Goal: Task Accomplishment & Management: Use online tool/utility

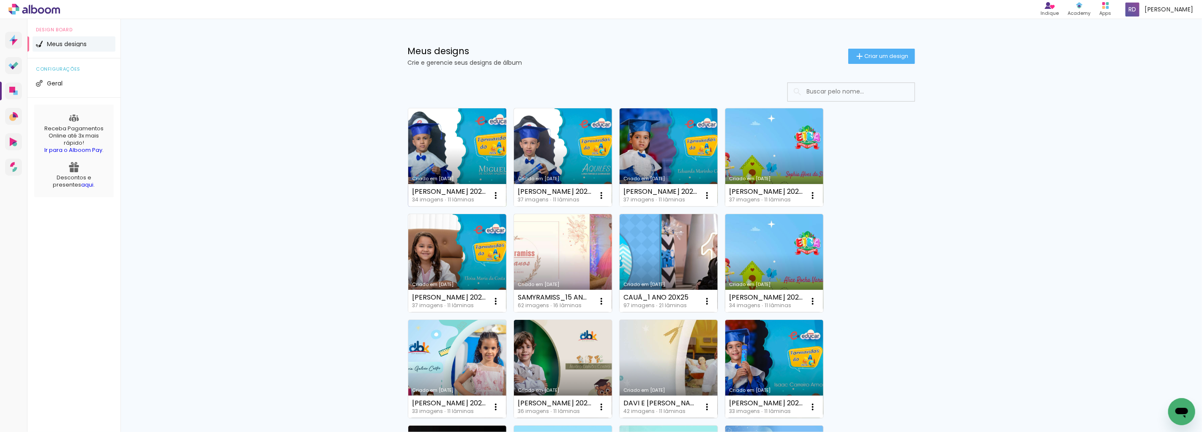
click at [458, 151] on link "Criado em [DATE]" at bounding box center [457, 157] width 98 height 98
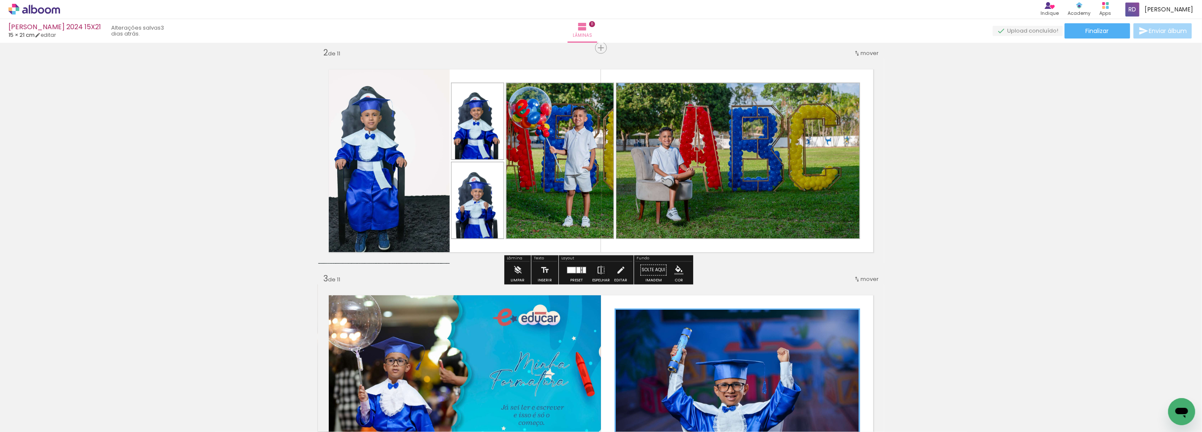
scroll to position [188, 0]
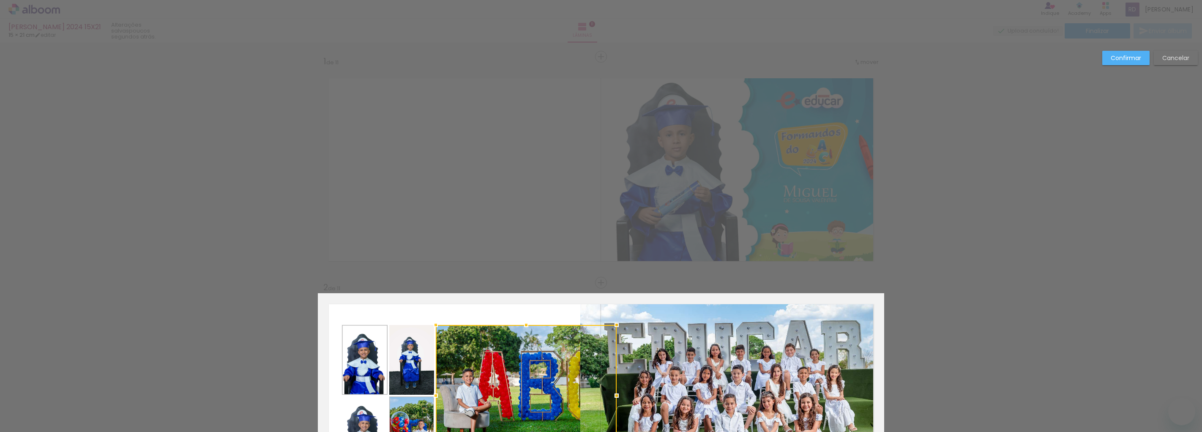
click at [740, 294] on quentale-photo at bounding box center [733, 395] width 304 height 203
click at [617, 325] on div at bounding box center [526, 395] width 181 height 141
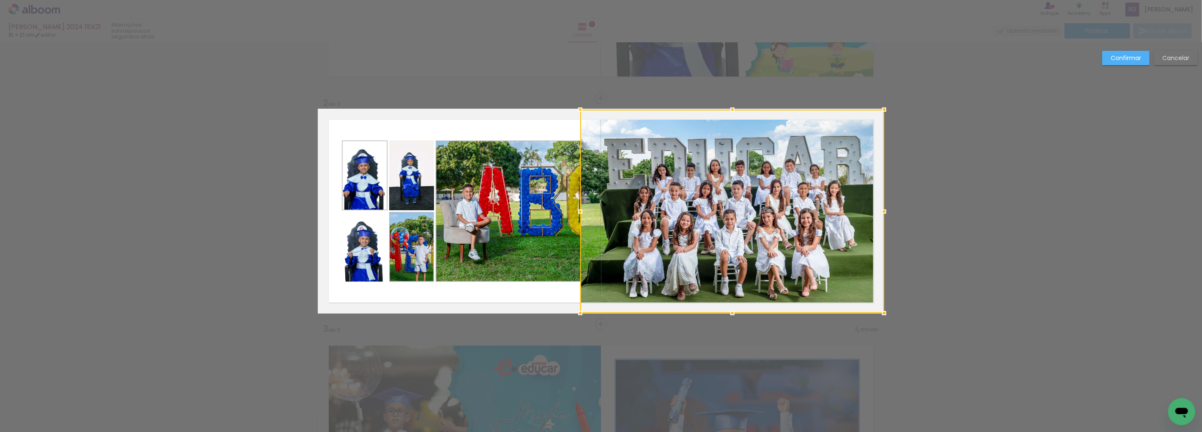
scroll to position [0, 526]
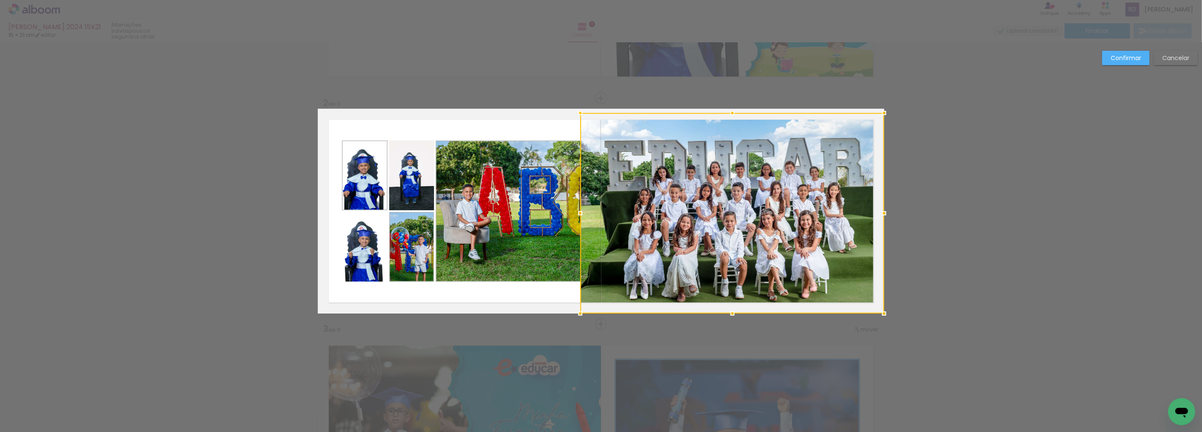
drag, startPoint x: 729, startPoint y: 105, endPoint x: 729, endPoint y: 91, distance: 13.5
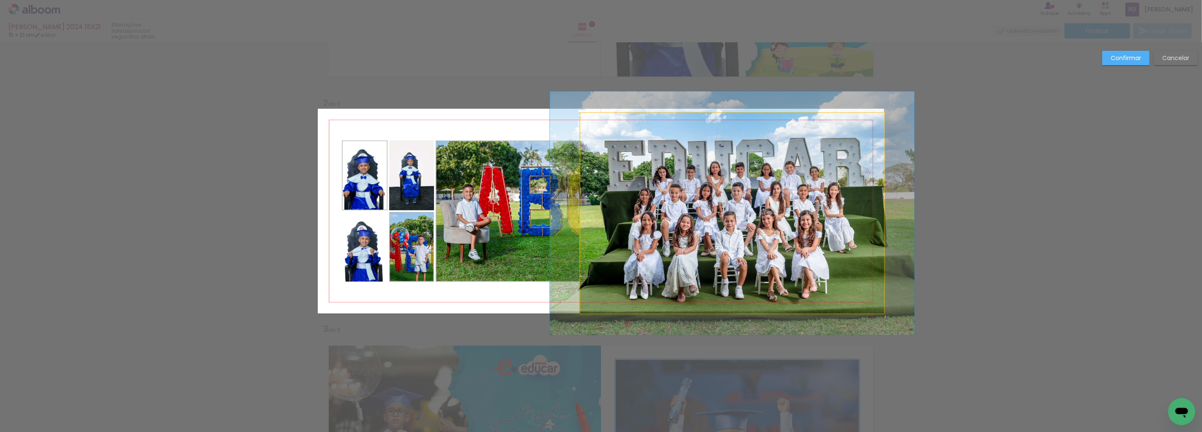
click at [712, 164] on quentale-photo at bounding box center [733, 213] width 304 height 200
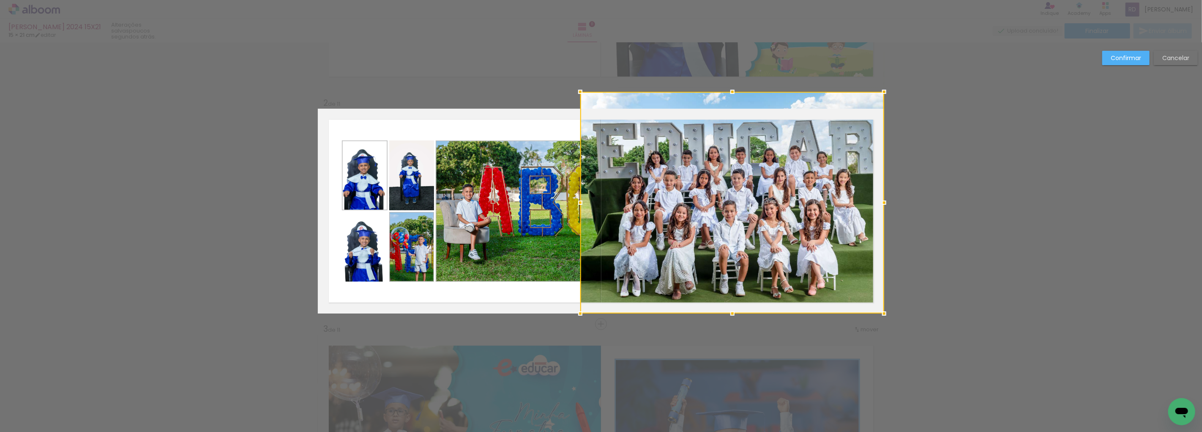
drag, startPoint x: 729, startPoint y: 112, endPoint x: 729, endPoint y: 94, distance: 18.2
click at [729, 94] on div at bounding box center [732, 91] width 17 height 17
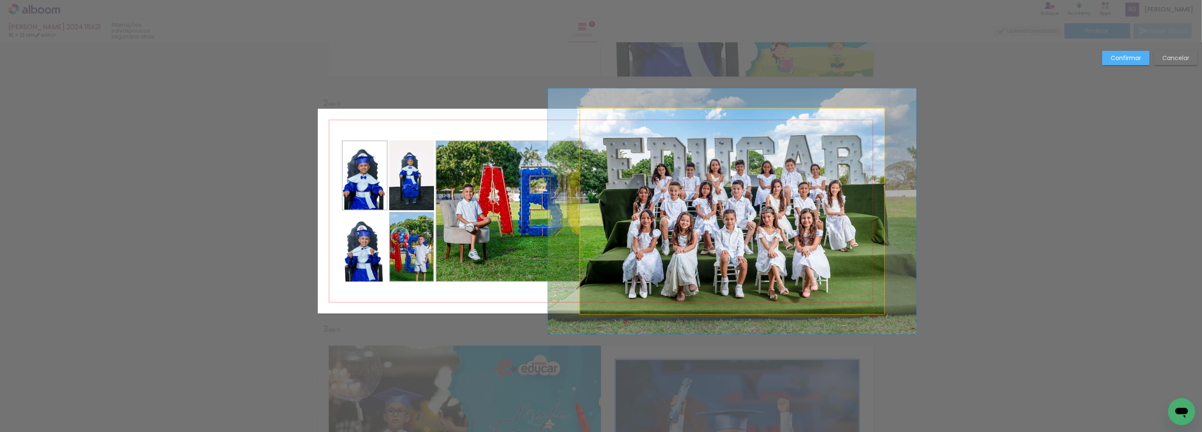
click at [712, 171] on quentale-photo at bounding box center [733, 211] width 304 height 205
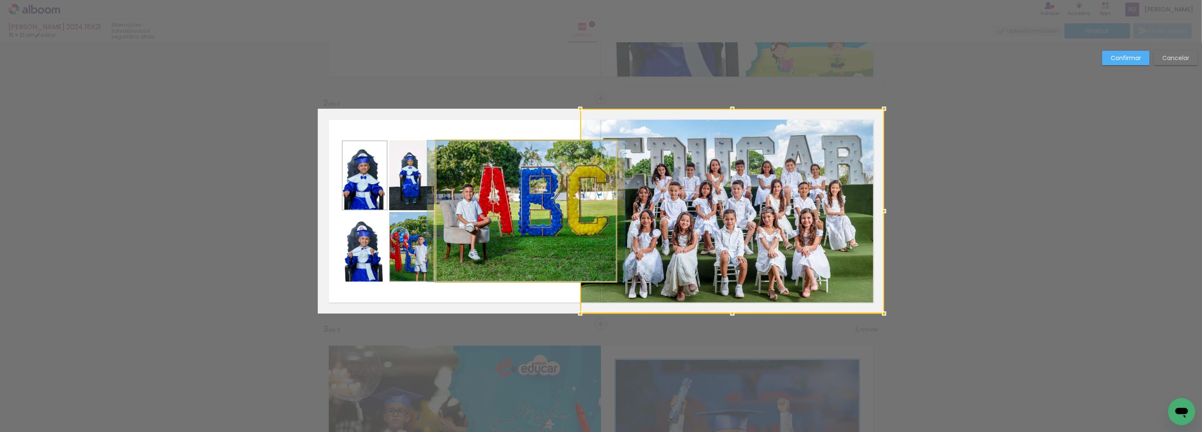
click at [571, 190] on quentale-photo at bounding box center [526, 210] width 181 height 141
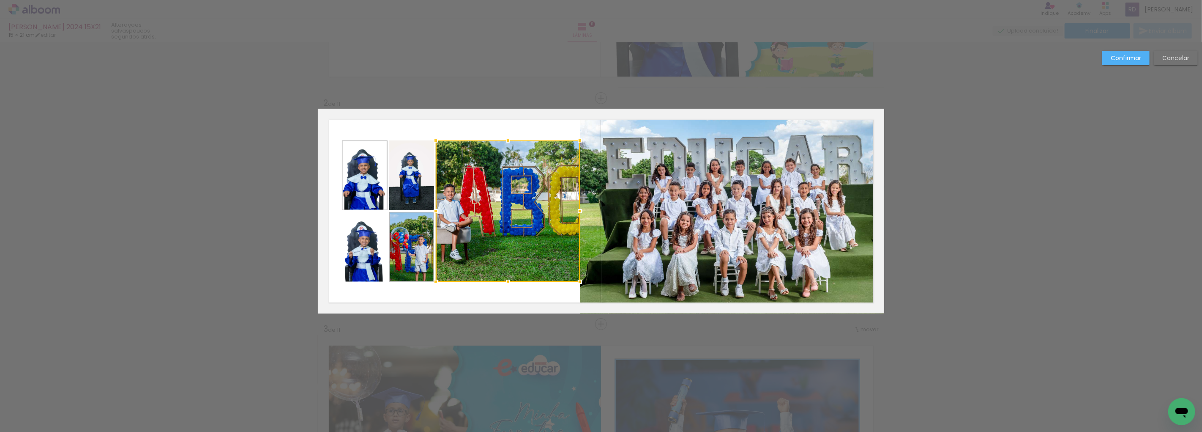
drag, startPoint x: 612, startPoint y: 209, endPoint x: 578, endPoint y: 209, distance: 33.4
click at [578, 209] on div at bounding box center [580, 211] width 17 height 17
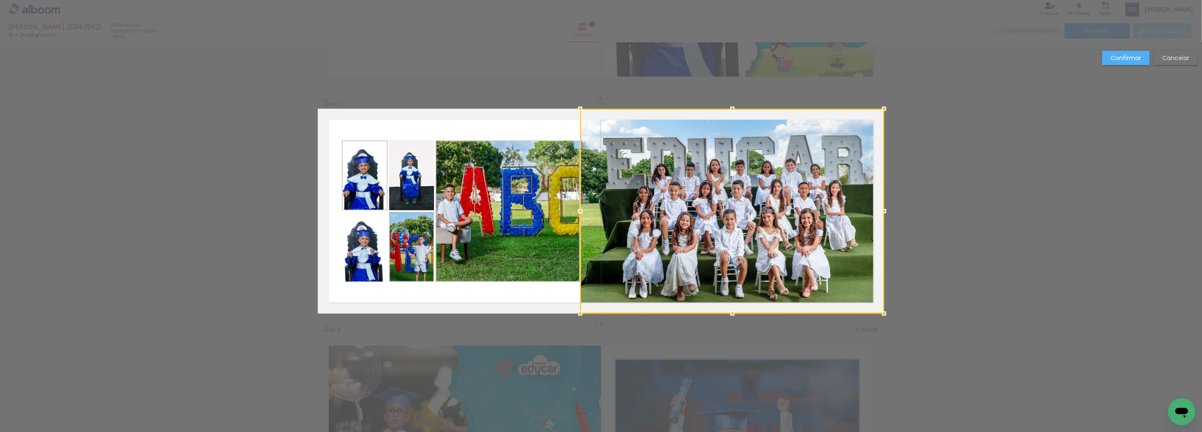
click at [749, 187] on div at bounding box center [733, 211] width 304 height 205
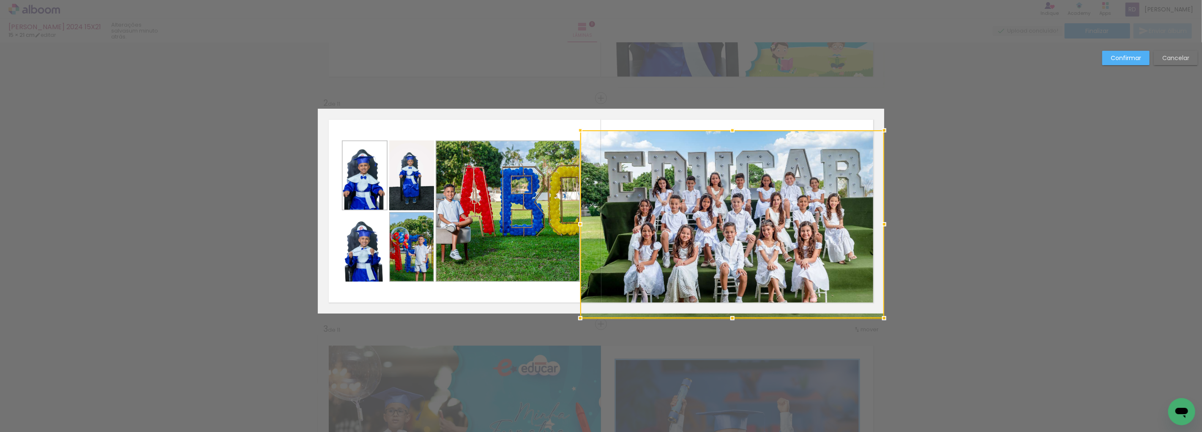
drag, startPoint x: 729, startPoint y: 104, endPoint x: 730, endPoint y: 126, distance: 21.6
click at [730, 126] on div at bounding box center [732, 130] width 17 height 17
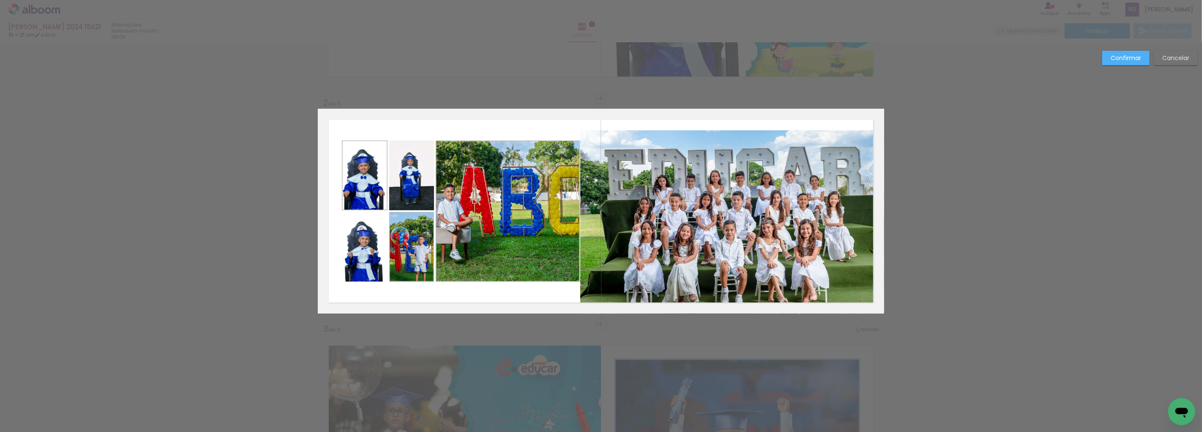
drag, startPoint x: 699, startPoint y: 194, endPoint x: 700, endPoint y: 280, distance: 85.4
click at [699, 195] on quentale-photo at bounding box center [733, 221] width 304 height 183
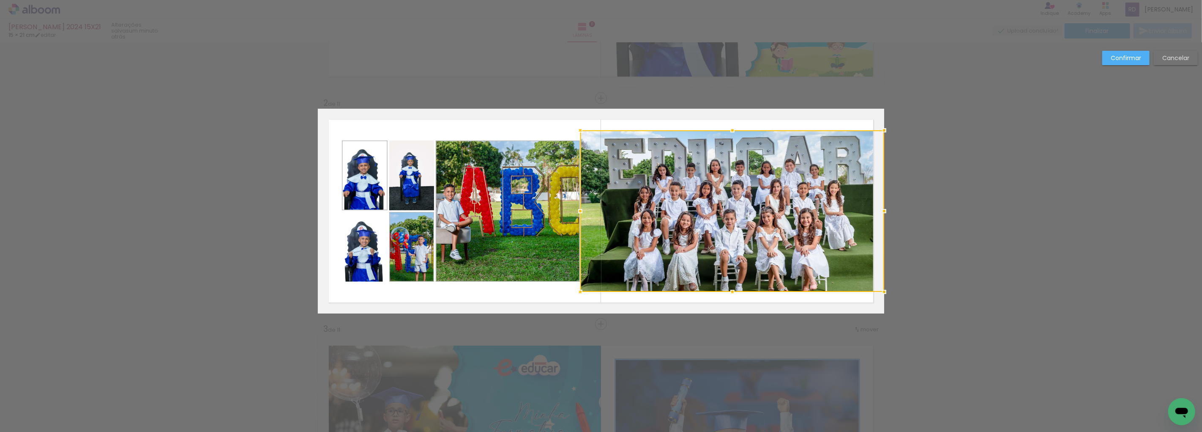
drag, startPoint x: 729, startPoint y: 313, endPoint x: 729, endPoint y: 292, distance: 21.6
click at [729, 292] on div at bounding box center [732, 291] width 17 height 17
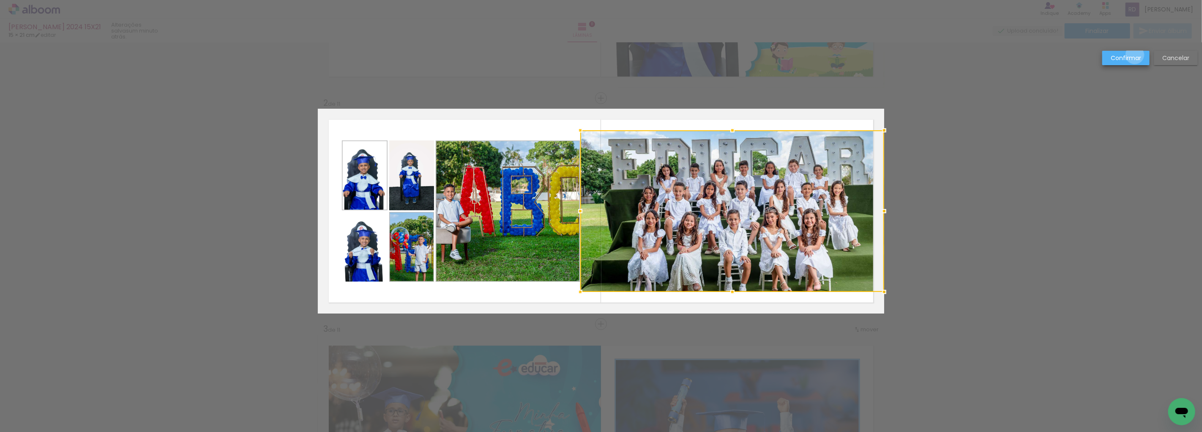
click at [0, 0] on slot "Confirmar" at bounding box center [0, 0] width 0 height 0
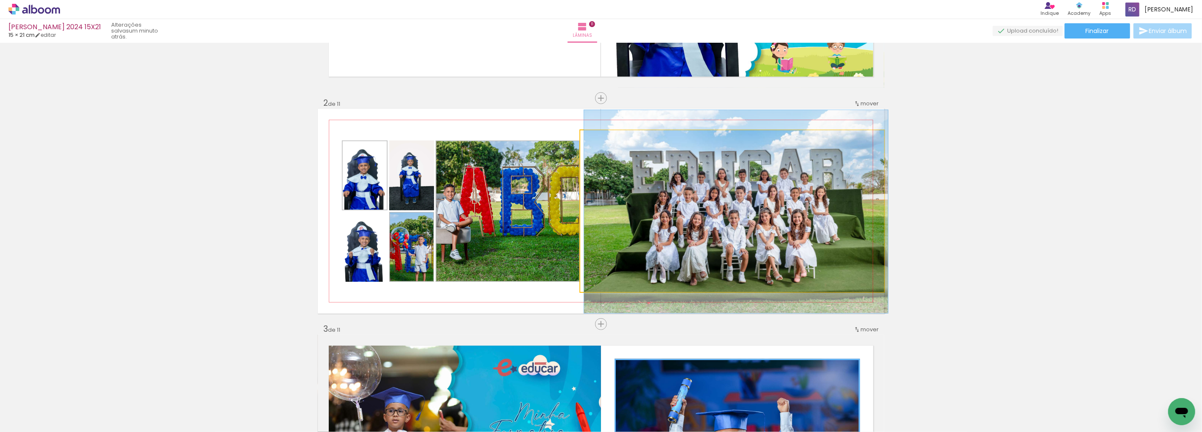
drag, startPoint x: 605, startPoint y: 140, endPoint x: 581, endPoint y: 140, distance: 23.7
click at [583, 140] on div at bounding box center [612, 139] width 59 height 13
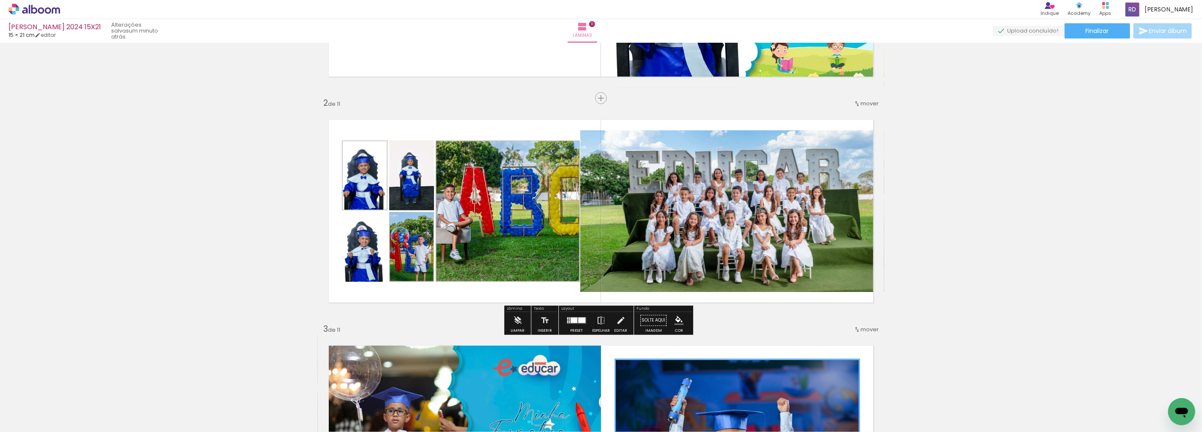
click at [595, 200] on quentale-photo at bounding box center [733, 211] width 304 height 162
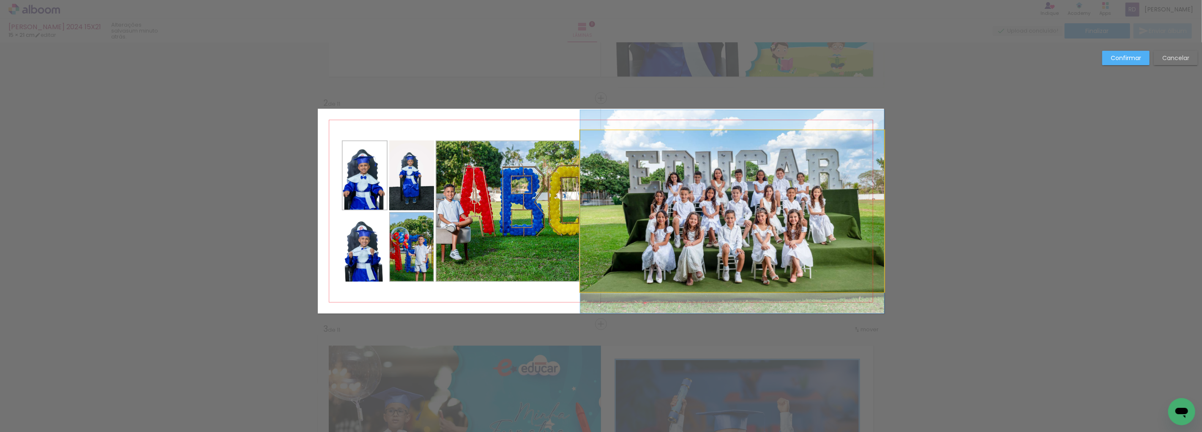
click at [607, 200] on quentale-photo at bounding box center [733, 211] width 304 height 162
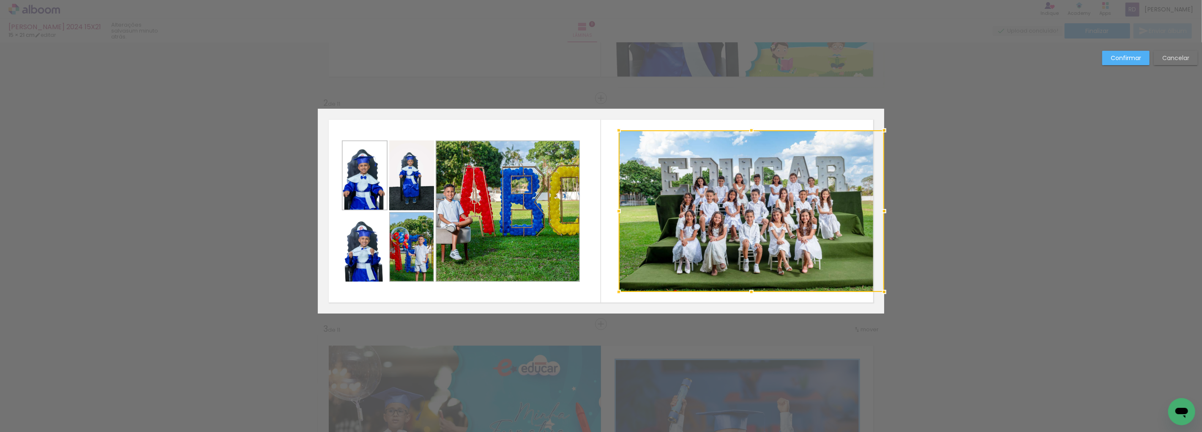
drag, startPoint x: 575, startPoint y: 210, endPoint x: 613, endPoint y: 207, distance: 38.6
click at [613, 207] on div at bounding box center [619, 211] width 17 height 17
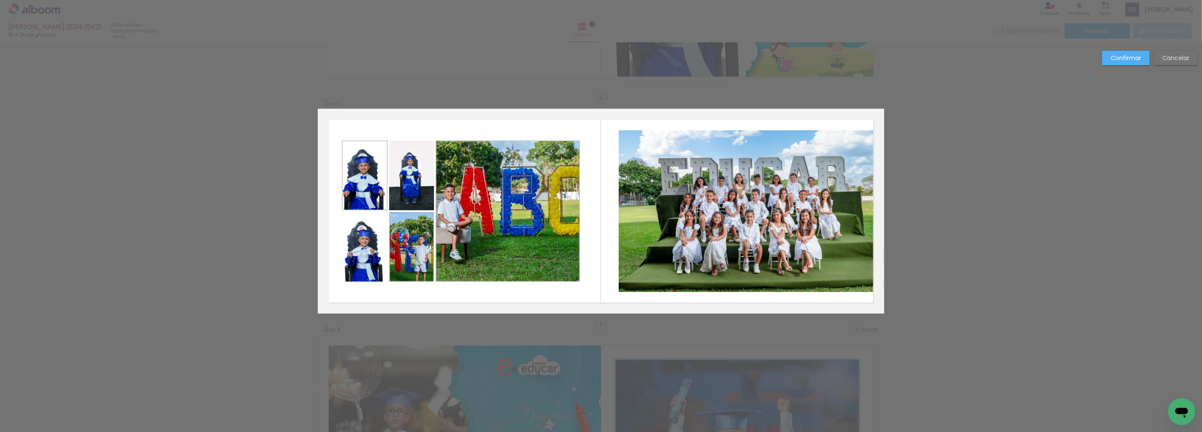
click at [527, 208] on quentale-photo at bounding box center [508, 210] width 144 height 141
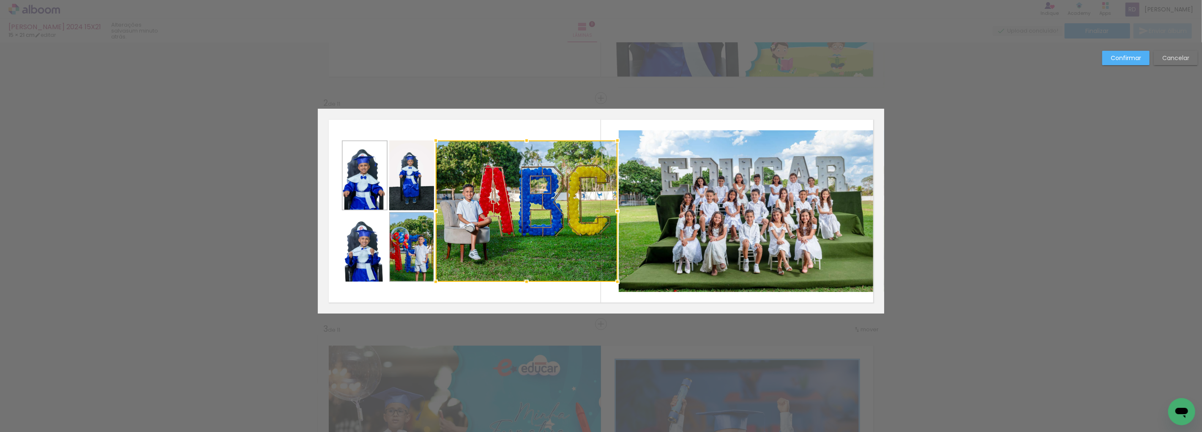
drag, startPoint x: 578, startPoint y: 208, endPoint x: 616, endPoint y: 206, distance: 37.7
click at [616, 206] on div at bounding box center [617, 211] width 17 height 17
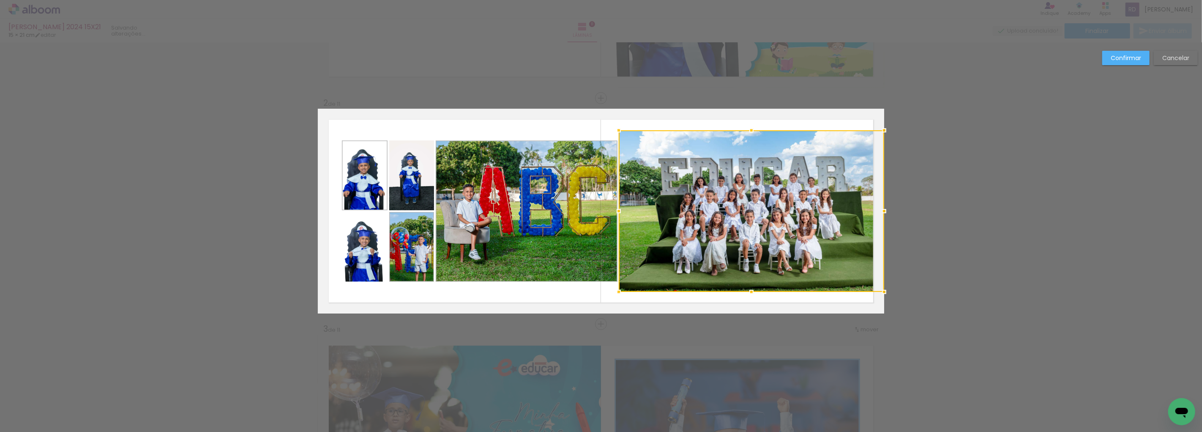
click at [534, 205] on quentale-photo at bounding box center [527, 210] width 182 height 141
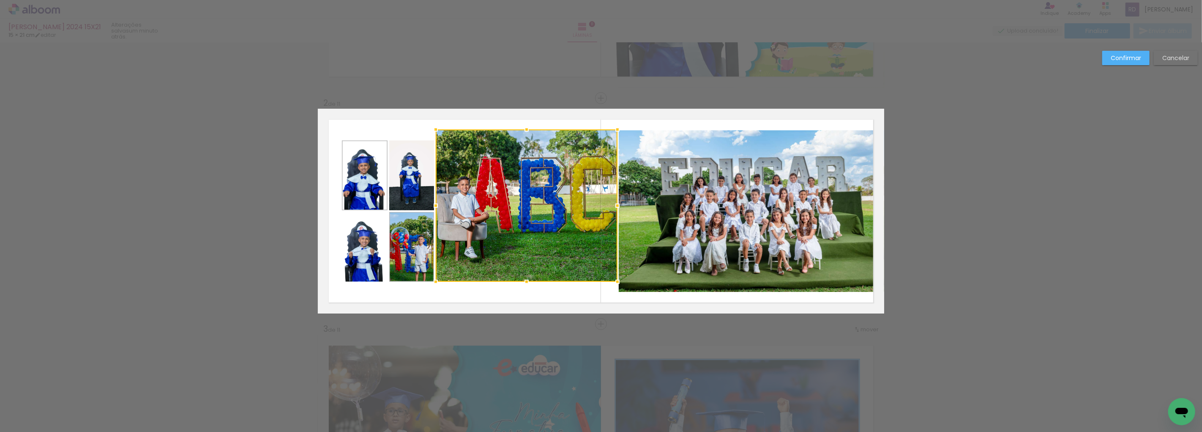
drag, startPoint x: 522, startPoint y: 140, endPoint x: 522, endPoint y: 129, distance: 11.0
click at [522, 129] on div at bounding box center [526, 129] width 17 height 17
click at [678, 186] on quentale-photo at bounding box center [752, 211] width 266 height 162
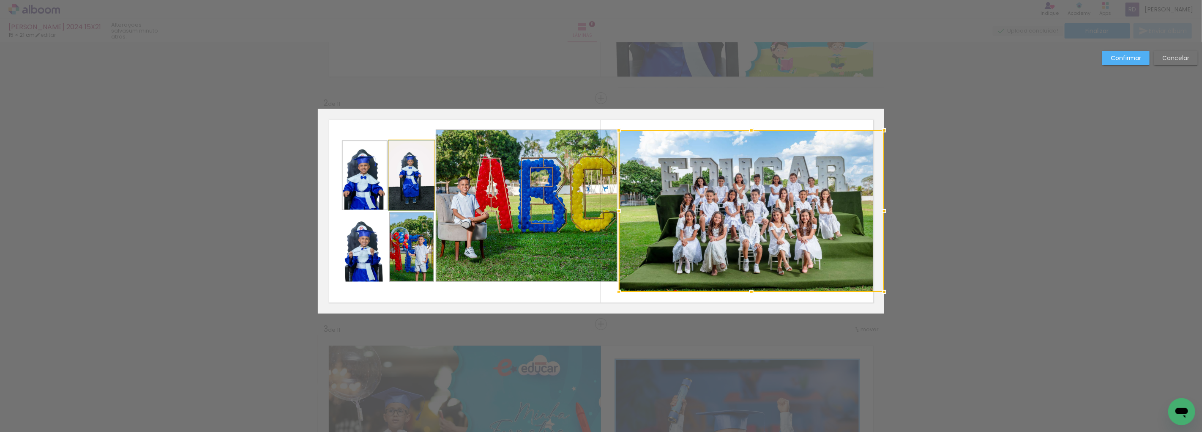
click at [426, 209] on quentale-photo at bounding box center [411, 175] width 45 height 70
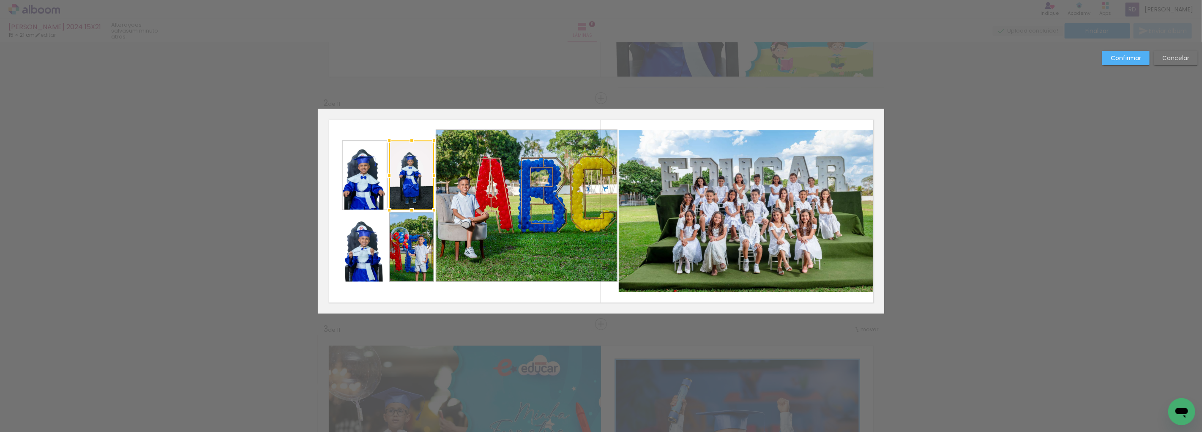
click at [527, 205] on quentale-photo at bounding box center [527, 205] width 182 height 152
click at [523, 131] on div at bounding box center [526, 130] width 17 height 17
click at [526, 186] on div at bounding box center [527, 206] width 182 height 151
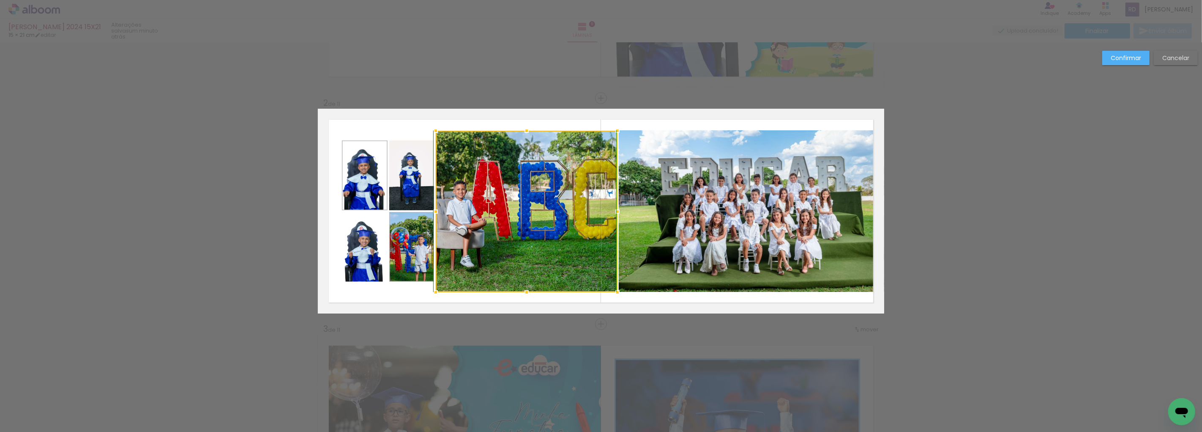
drag, startPoint x: 523, startPoint y: 278, endPoint x: 525, endPoint y: 288, distance: 10.3
click at [525, 288] on div at bounding box center [526, 292] width 17 height 17
click at [399, 244] on quentale-photo at bounding box center [411, 247] width 45 height 70
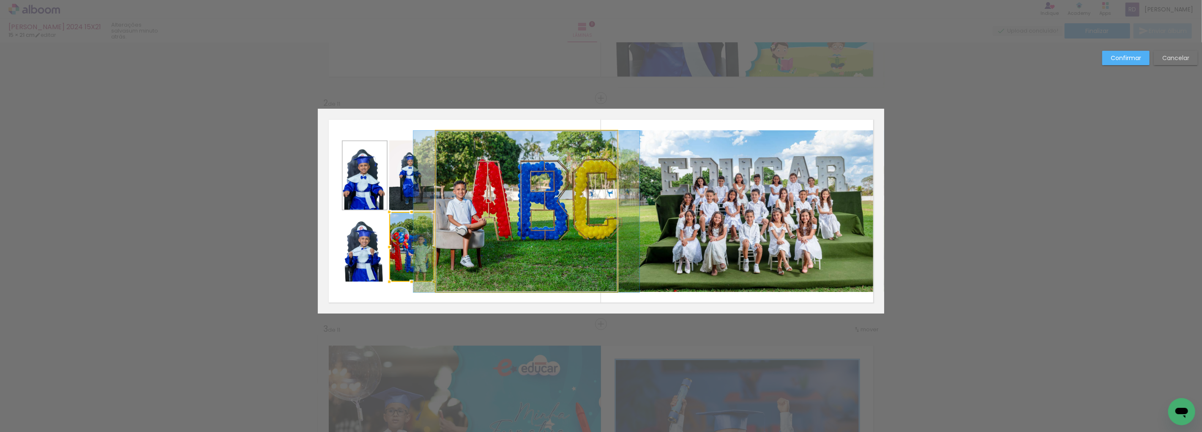
click at [536, 233] on quentale-photo at bounding box center [527, 212] width 182 height 162
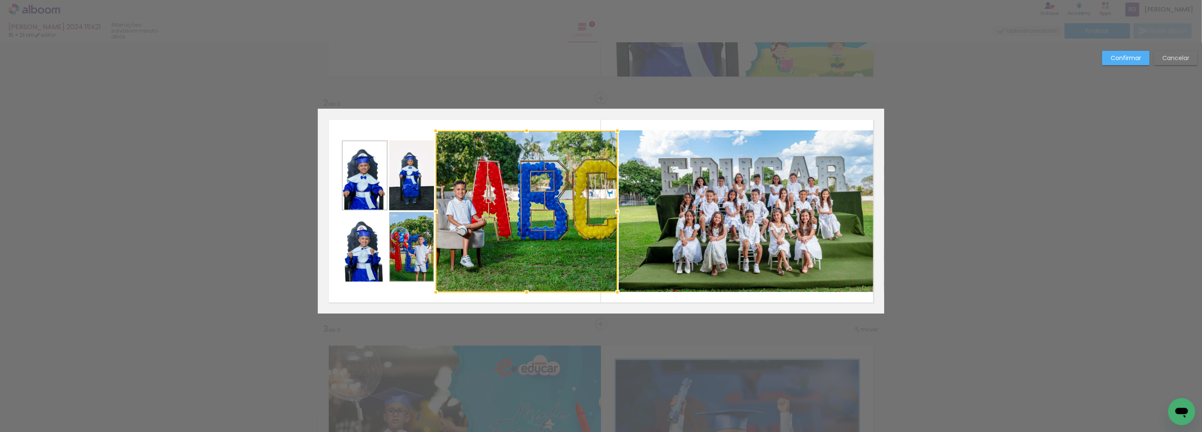
click at [643, 225] on quentale-photo at bounding box center [752, 211] width 266 height 162
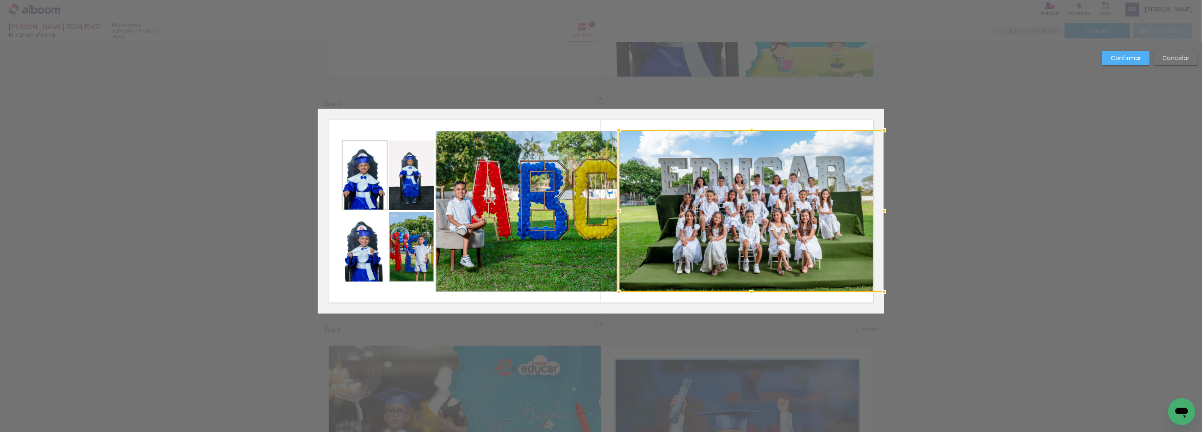
click at [643, 225] on div at bounding box center [752, 211] width 266 height 162
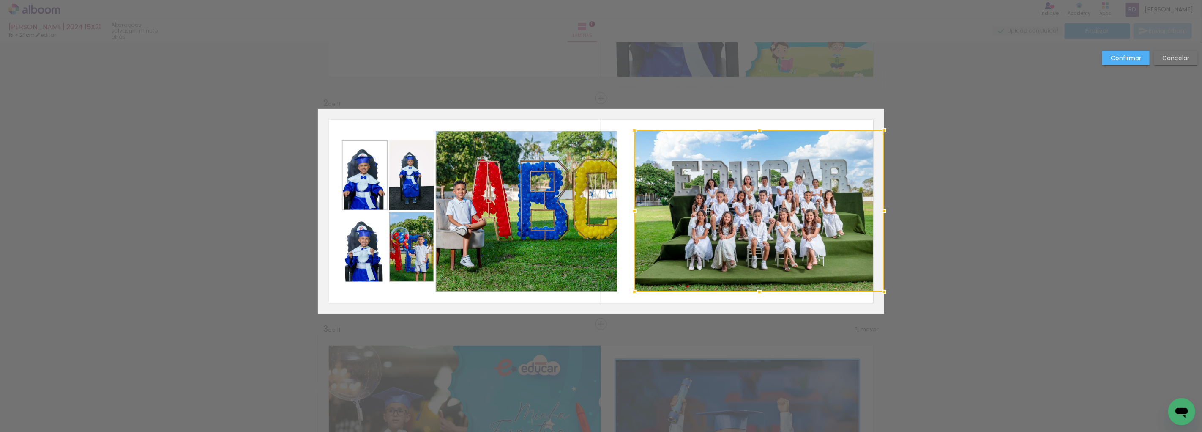
drag, startPoint x: 615, startPoint y: 210, endPoint x: 624, endPoint y: 206, distance: 9.5
click at [629, 208] on div at bounding box center [634, 211] width 17 height 17
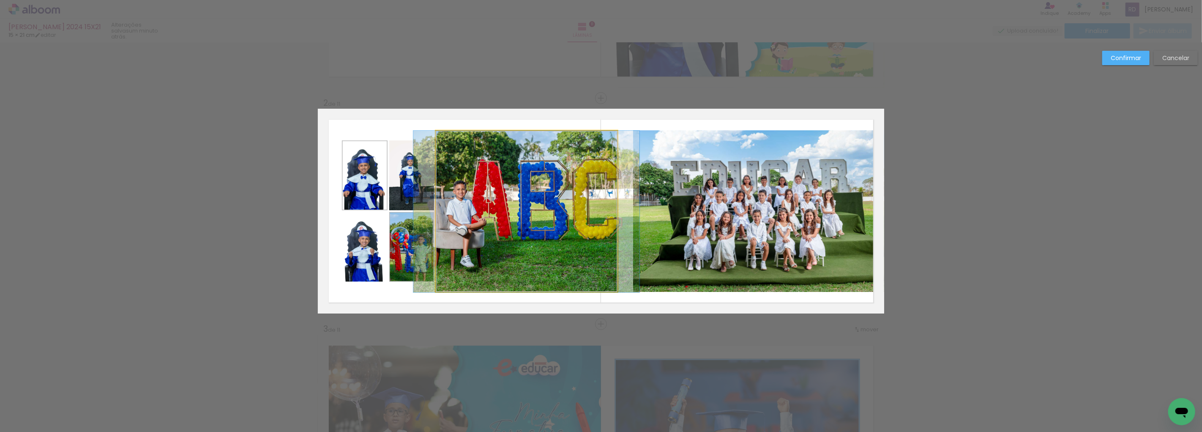
click at [593, 203] on quentale-photo at bounding box center [527, 212] width 182 height 162
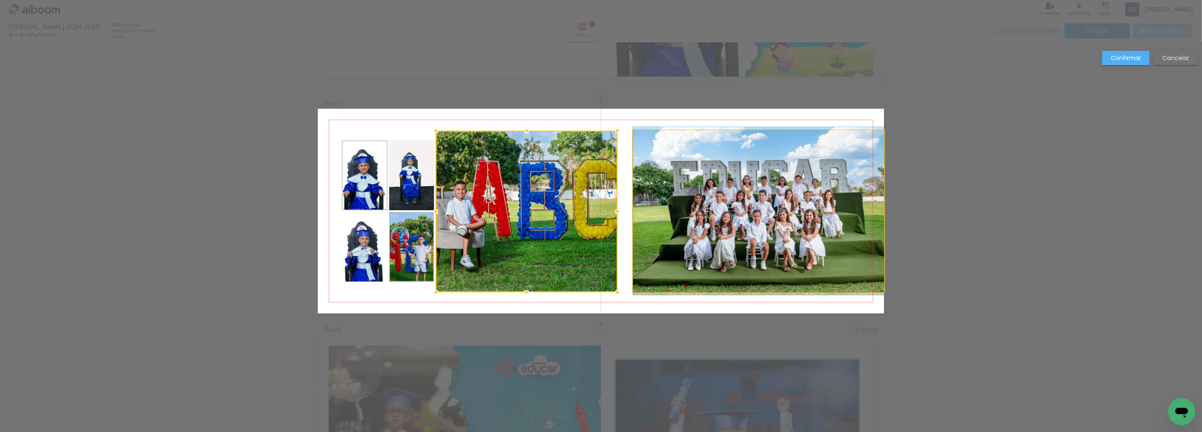
click at [662, 201] on quentale-photo at bounding box center [758, 211] width 251 height 162
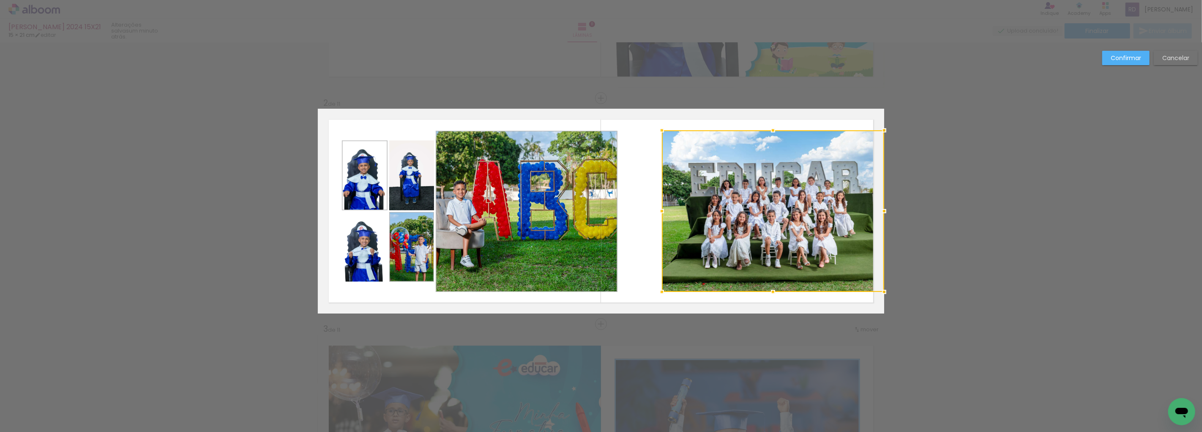
drag, startPoint x: 629, startPoint y: 212, endPoint x: 664, endPoint y: 209, distance: 35.2
click at [664, 209] on div at bounding box center [662, 211] width 17 height 17
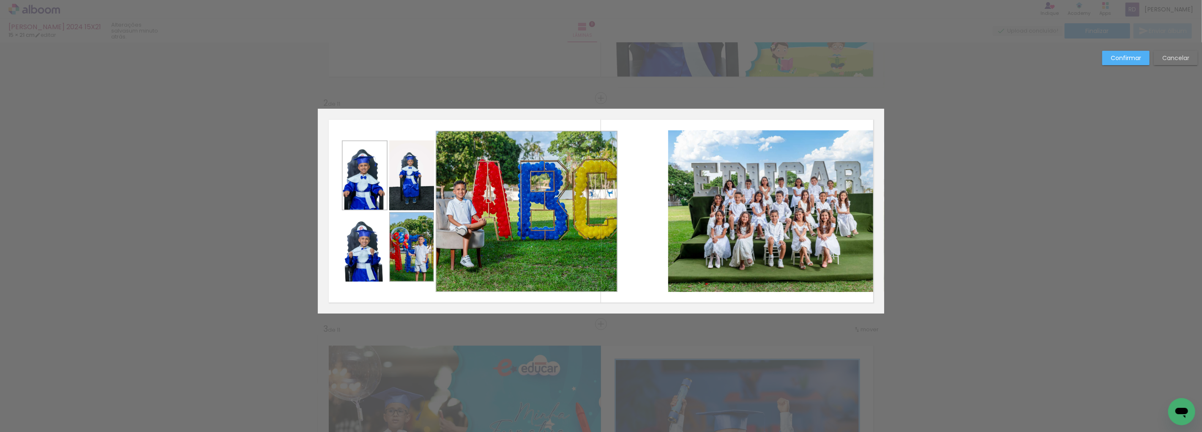
click at [578, 209] on quentale-photo at bounding box center [527, 212] width 182 height 162
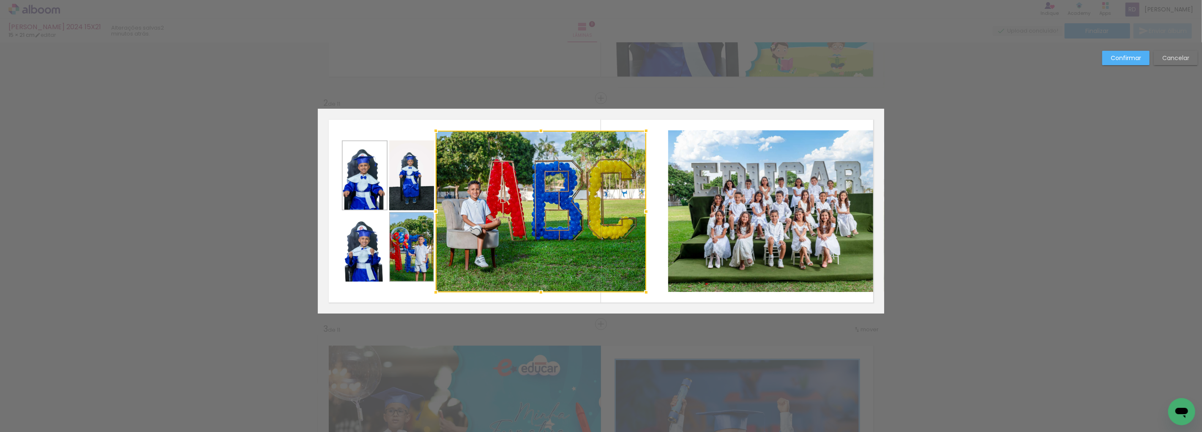
drag, startPoint x: 614, startPoint y: 211, endPoint x: 643, endPoint y: 211, distance: 28.8
click at [643, 211] on div at bounding box center [646, 211] width 17 height 17
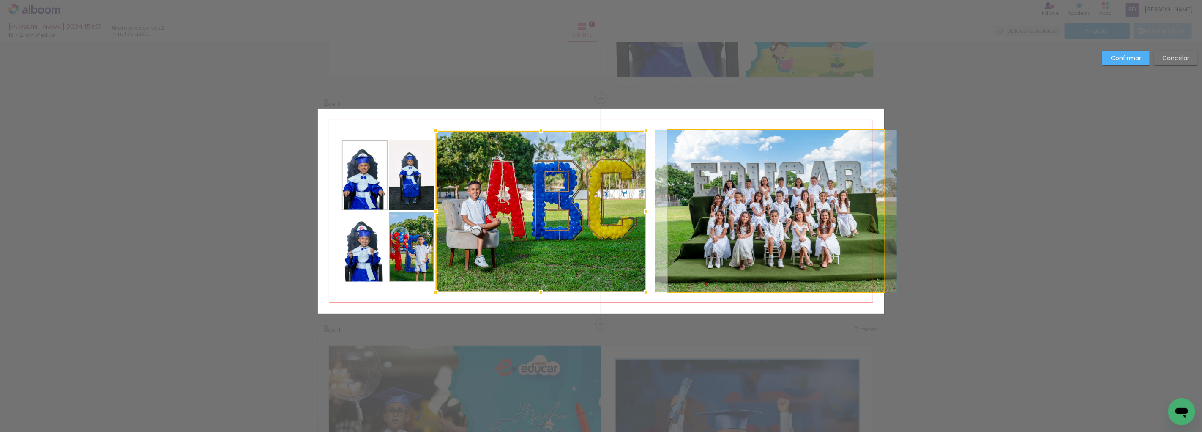
click at [670, 221] on quentale-photo at bounding box center [776, 211] width 216 height 162
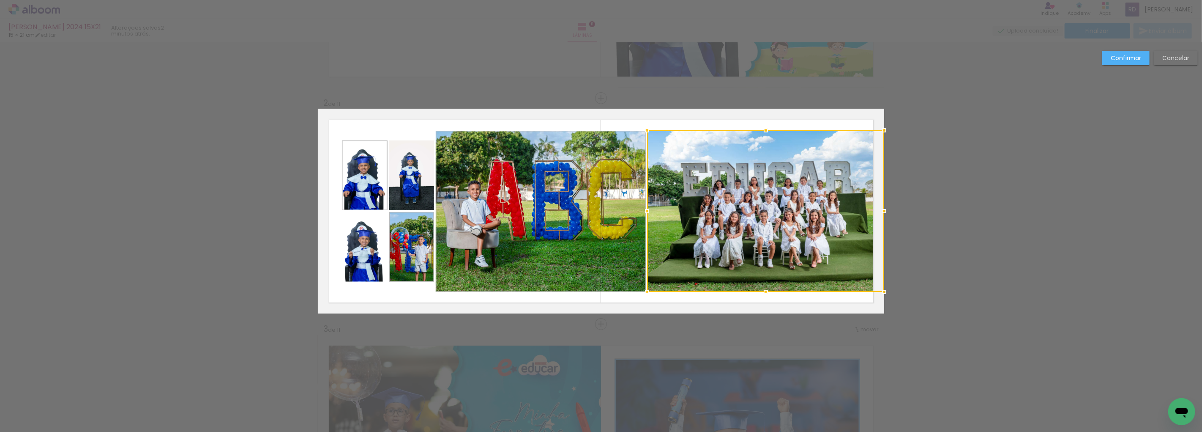
drag, startPoint x: 660, startPoint y: 210, endPoint x: 641, endPoint y: 206, distance: 19.4
click at [641, 206] on div at bounding box center [647, 211] width 17 height 17
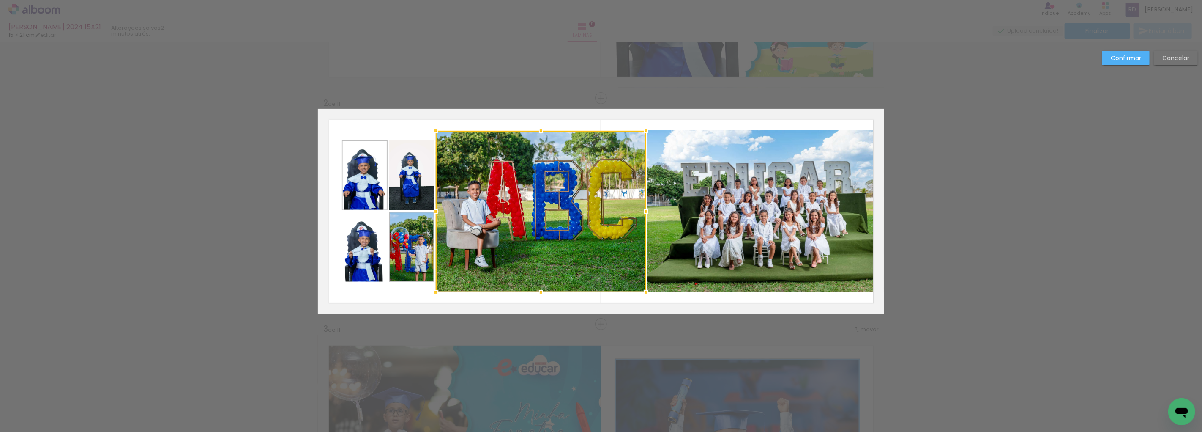
click at [419, 178] on quentale-photo at bounding box center [411, 175] width 45 height 70
click at [414, 246] on quentale-photo at bounding box center [411, 247] width 45 height 70
click at [375, 246] on quentale-photo at bounding box center [365, 247] width 46 height 70
click at [372, 185] on div at bounding box center [388, 210] width 92 height 141
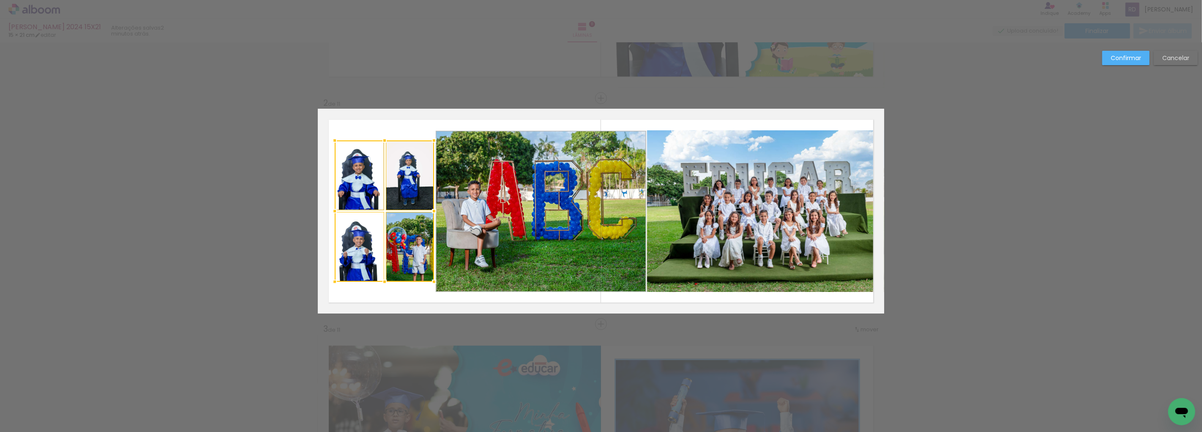
drag, startPoint x: 339, startPoint y: 210, endPoint x: 331, endPoint y: 210, distance: 7.2
click at [331, 210] on div at bounding box center [334, 211] width 17 height 17
click at [405, 175] on quentale-photo at bounding box center [410, 175] width 49 height 70
click at [401, 238] on quentale-photo at bounding box center [410, 246] width 49 height 70
click at [370, 237] on quentale-photo at bounding box center [359, 247] width 49 height 70
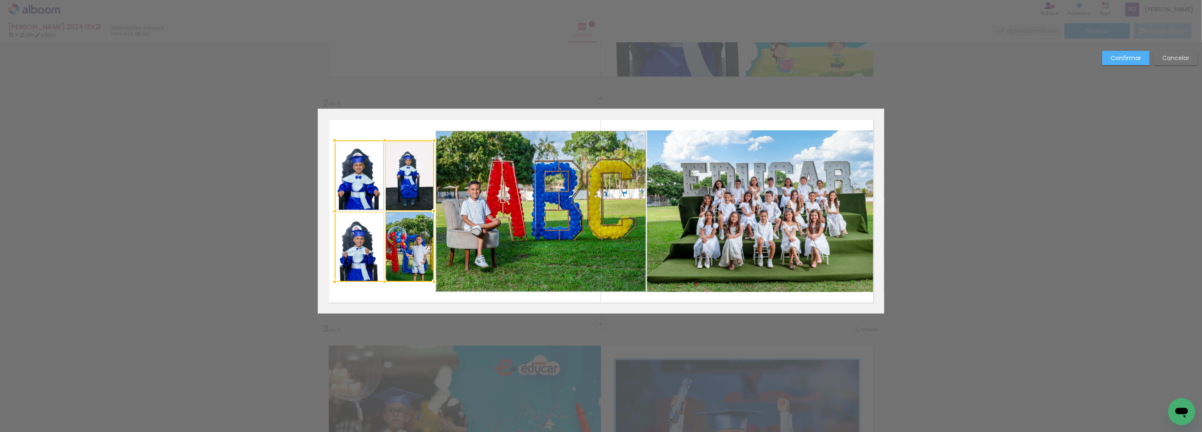
click at [360, 192] on div at bounding box center [384, 210] width 99 height 141
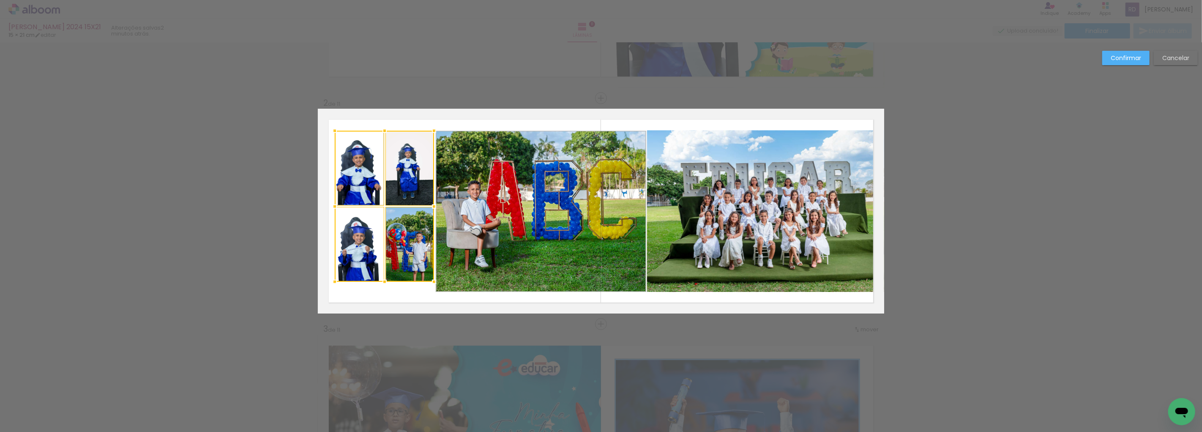
drag, startPoint x: 379, startPoint y: 141, endPoint x: 379, endPoint y: 131, distance: 9.7
click at [379, 131] on div at bounding box center [384, 130] width 17 height 17
click at [406, 180] on quentale-photo at bounding box center [410, 168] width 49 height 75
click at [361, 172] on quentale-photo at bounding box center [359, 168] width 49 height 75
click at [413, 231] on quentale-photo at bounding box center [410, 244] width 49 height 75
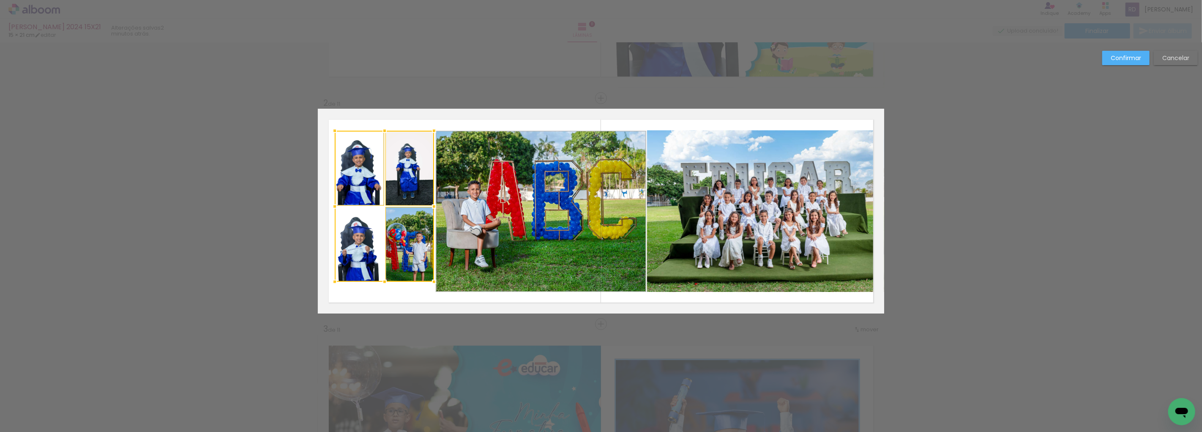
click at [362, 235] on div at bounding box center [384, 206] width 99 height 151
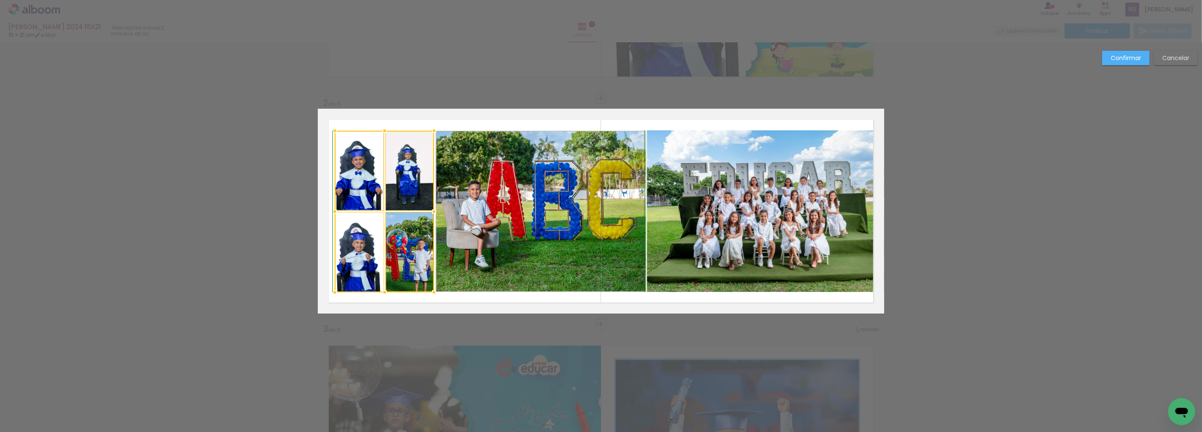
drag, startPoint x: 381, startPoint y: 282, endPoint x: 382, endPoint y: 291, distance: 9.3
click at [382, 291] on div at bounding box center [384, 292] width 17 height 17
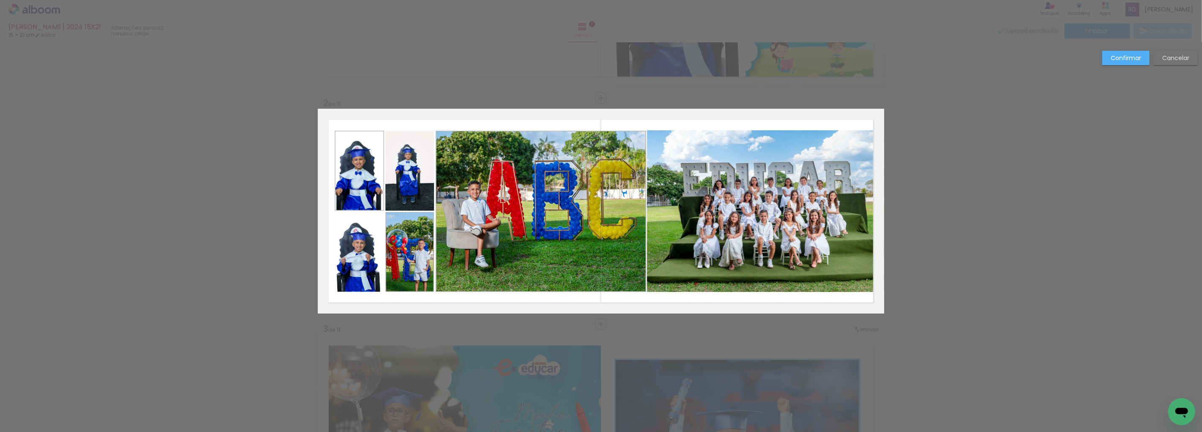
click at [459, 235] on quentale-photo at bounding box center [541, 212] width 211 height 162
click at [459, 235] on div at bounding box center [541, 212] width 211 height 162
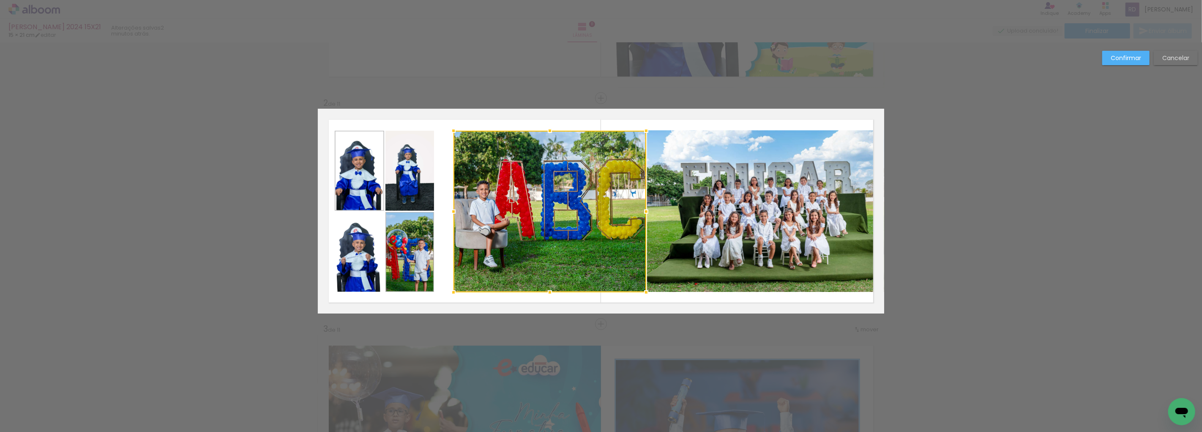
drag, startPoint x: 433, startPoint y: 210, endPoint x: 451, endPoint y: 210, distance: 17.8
click at [451, 210] on div at bounding box center [453, 211] width 17 height 17
click at [728, 197] on quentale-photo at bounding box center [765, 211] width 237 height 162
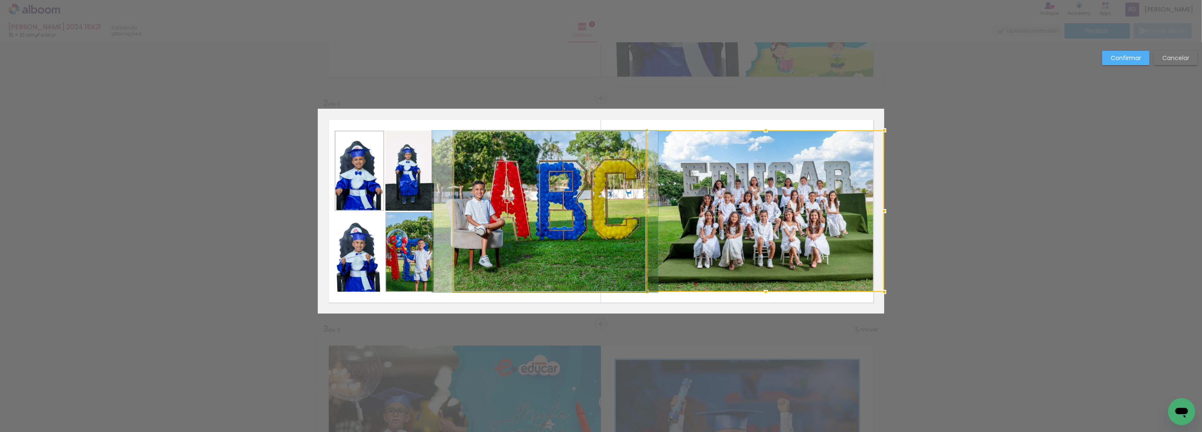
drag, startPoint x: 607, startPoint y: 206, endPoint x: 602, endPoint y: 206, distance: 4.7
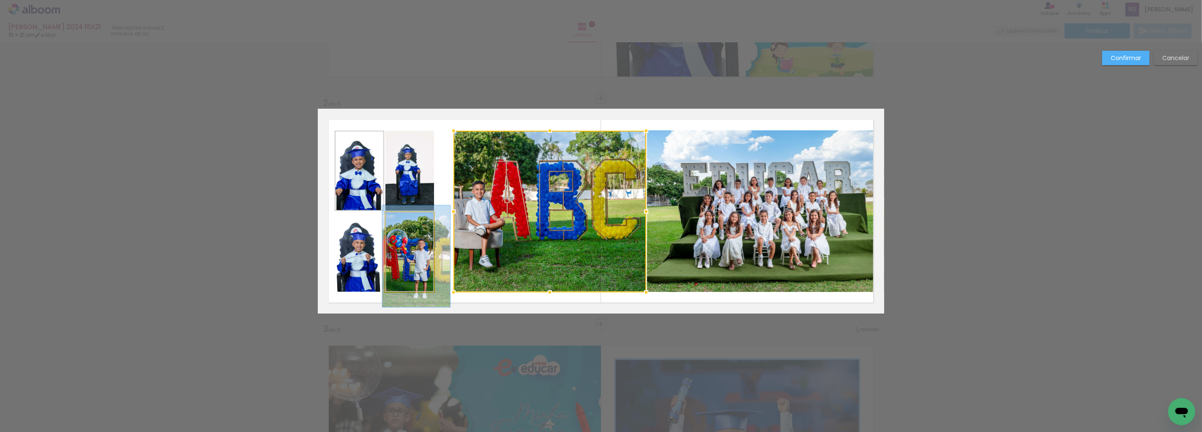
click at [400, 240] on quentale-photo at bounding box center [410, 252] width 49 height 80
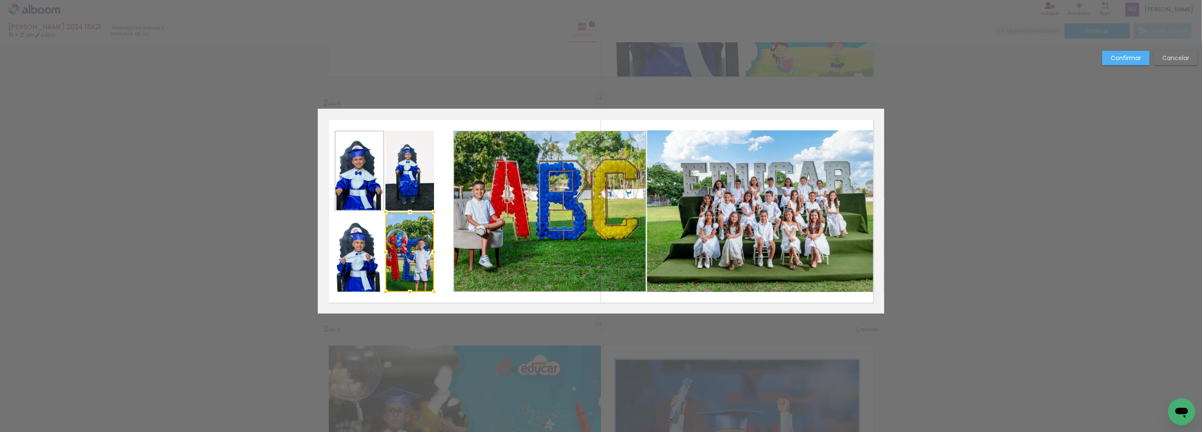
click at [406, 186] on quentale-photo at bounding box center [410, 171] width 49 height 80
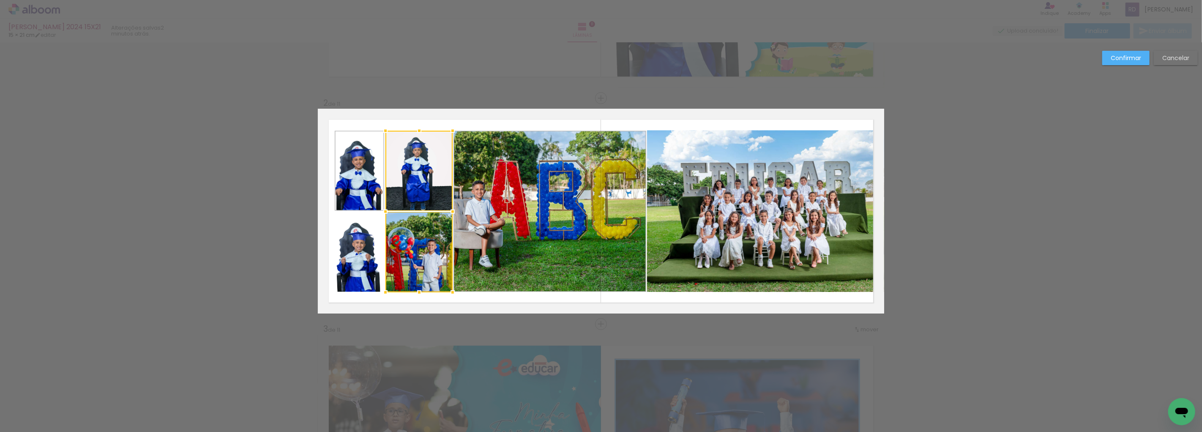
drag, startPoint x: 430, startPoint y: 211, endPoint x: 449, endPoint y: 211, distance: 19.0
click at [449, 211] on div at bounding box center [452, 211] width 17 height 17
click at [429, 238] on quentale-photo at bounding box center [419, 252] width 67 height 80
click at [430, 181] on quentale-photo at bounding box center [419, 171] width 67 height 80
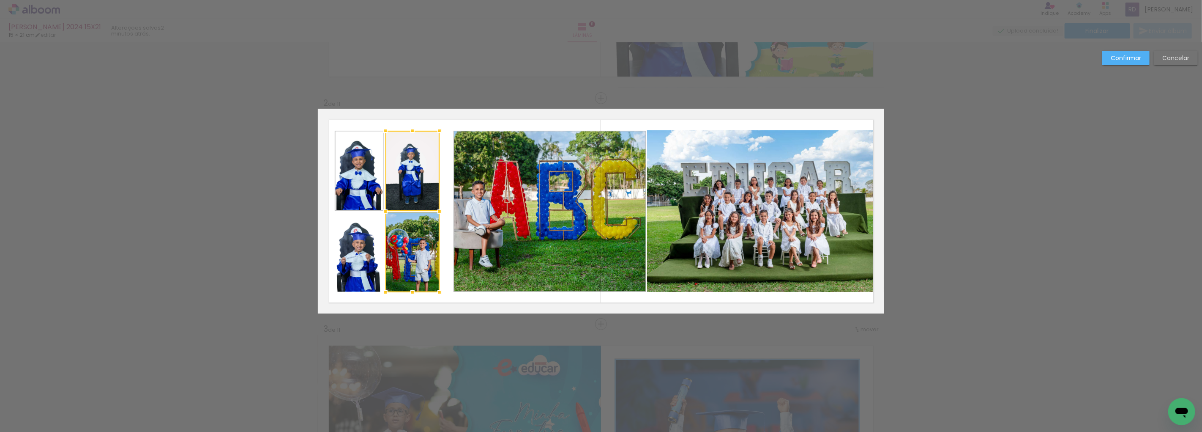
drag, startPoint x: 449, startPoint y: 210, endPoint x: 435, endPoint y: 210, distance: 13.1
click at [435, 210] on div at bounding box center [439, 211] width 17 height 17
click at [489, 228] on quentale-photo at bounding box center [550, 212] width 193 height 162
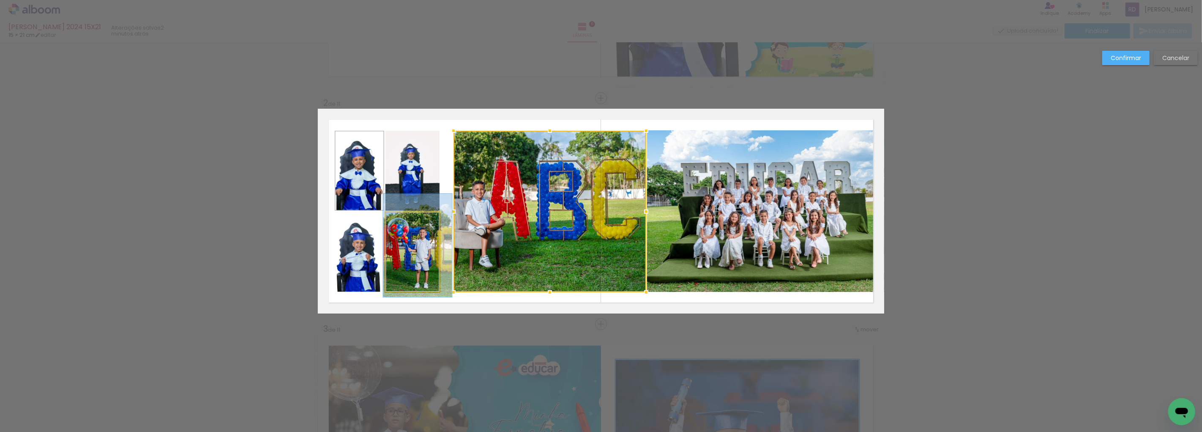
drag, startPoint x: 414, startPoint y: 244, endPoint x: 414, endPoint y: 233, distance: 11.0
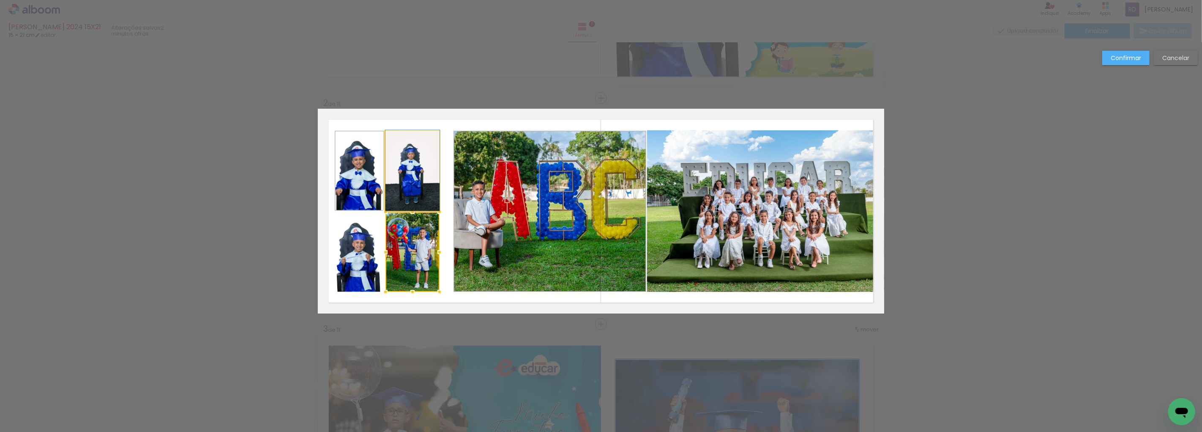
click at [428, 185] on quentale-photo at bounding box center [413, 171] width 54 height 80
click at [364, 252] on quentale-photo at bounding box center [359, 252] width 49 height 80
click at [523, 244] on quentale-photo at bounding box center [550, 212] width 193 height 162
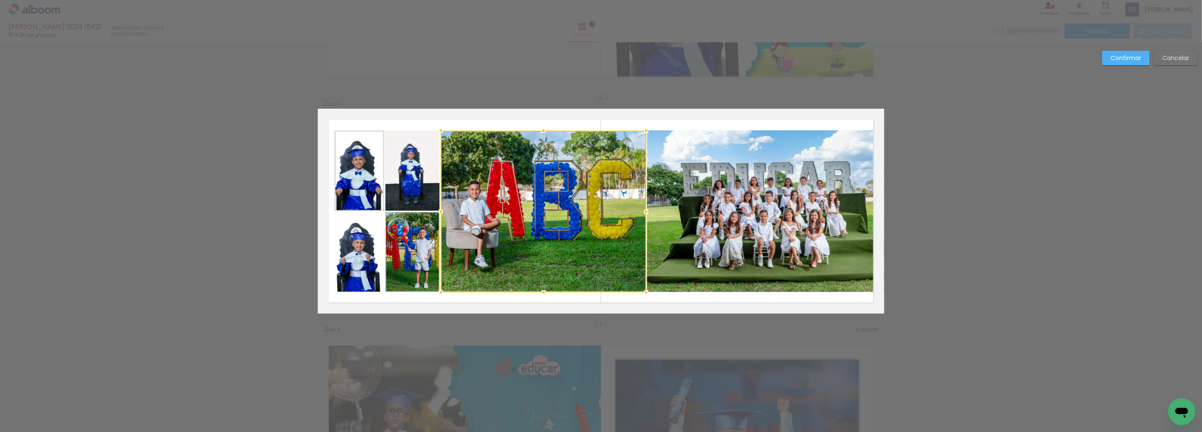
drag, startPoint x: 452, startPoint y: 211, endPoint x: 439, endPoint y: 209, distance: 12.9
click at [439, 209] on div at bounding box center [441, 211] width 17 height 17
click at [1126, 52] on paper-button "Confirmar" at bounding box center [1126, 58] width 47 height 14
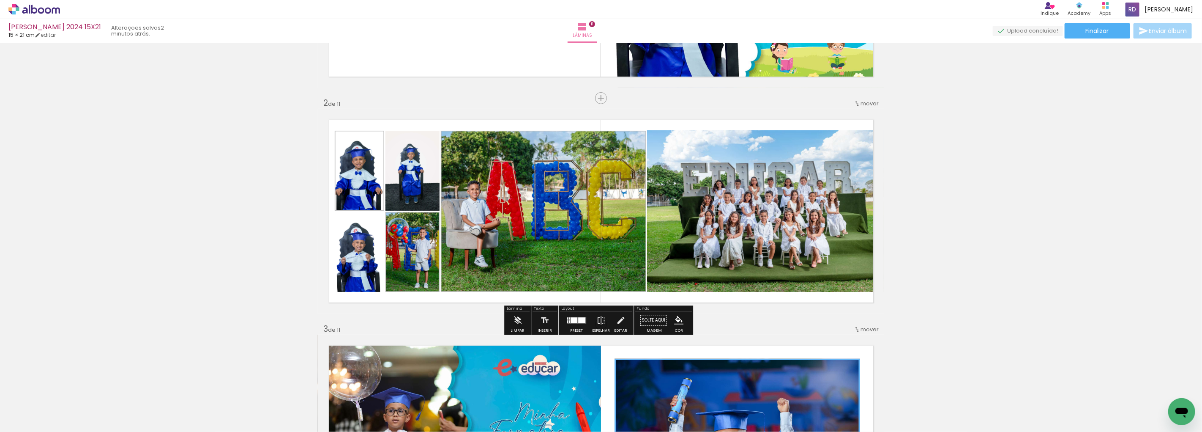
click at [0, 0] on paper-item at bounding box center [0, 0] width 0 height 0
click at [408, 172] on paper-item at bounding box center [412, 173] width 15 height 6
click at [0, 0] on paper-item at bounding box center [0, 0] width 0 height 0
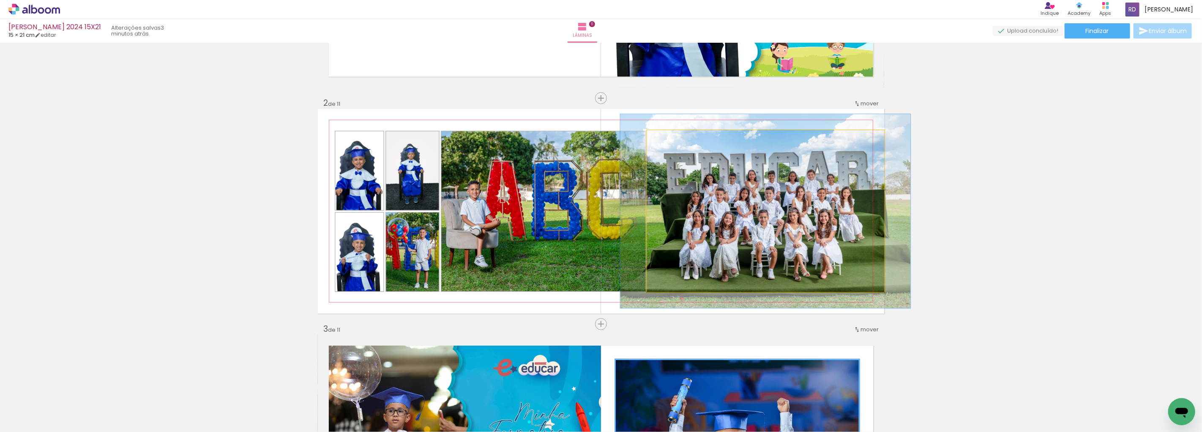
drag, startPoint x: 663, startPoint y: 140, endPoint x: 668, endPoint y: 140, distance: 5.9
click at [669, 140] on div at bounding box center [673, 139] width 8 height 8
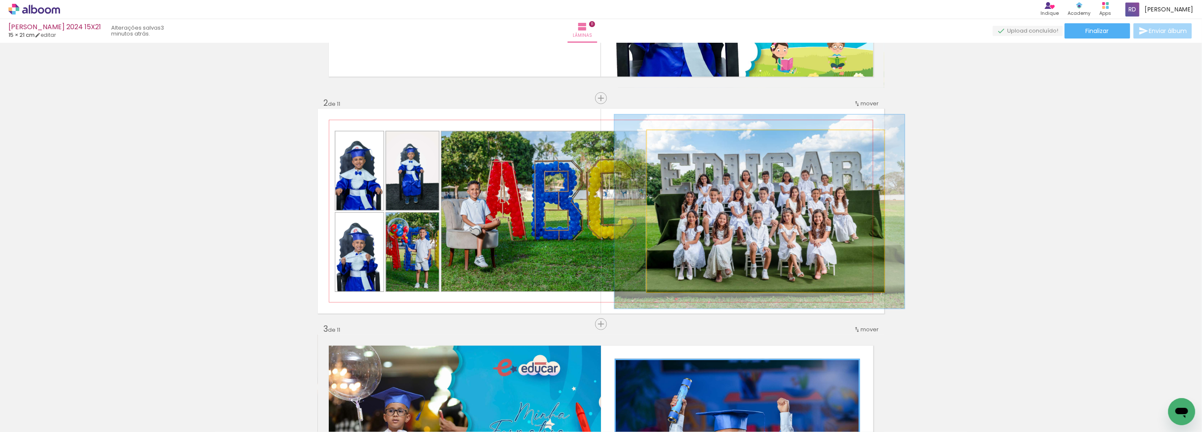
drag, startPoint x: 742, startPoint y: 202, endPoint x: 736, endPoint y: 202, distance: 5.9
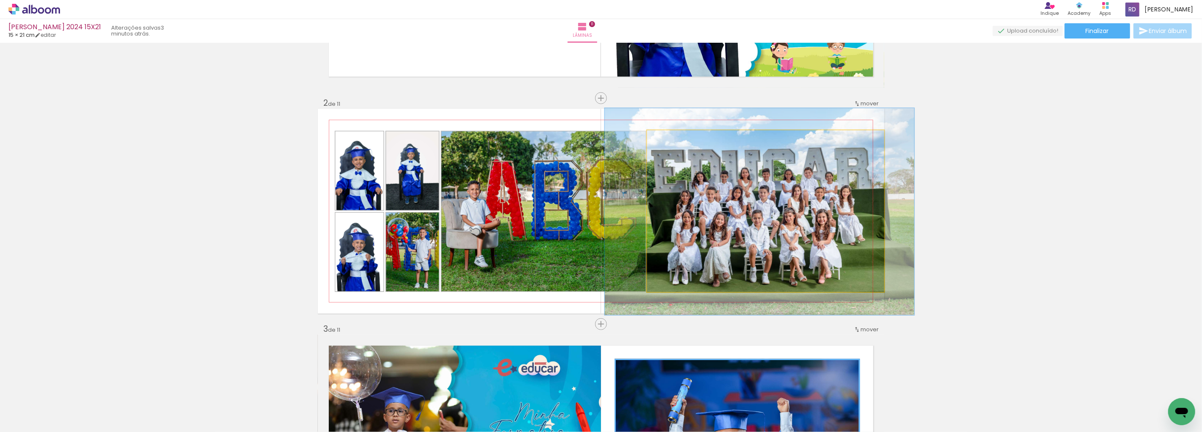
click at [673, 135] on div at bounding box center [676, 139] width 8 height 8
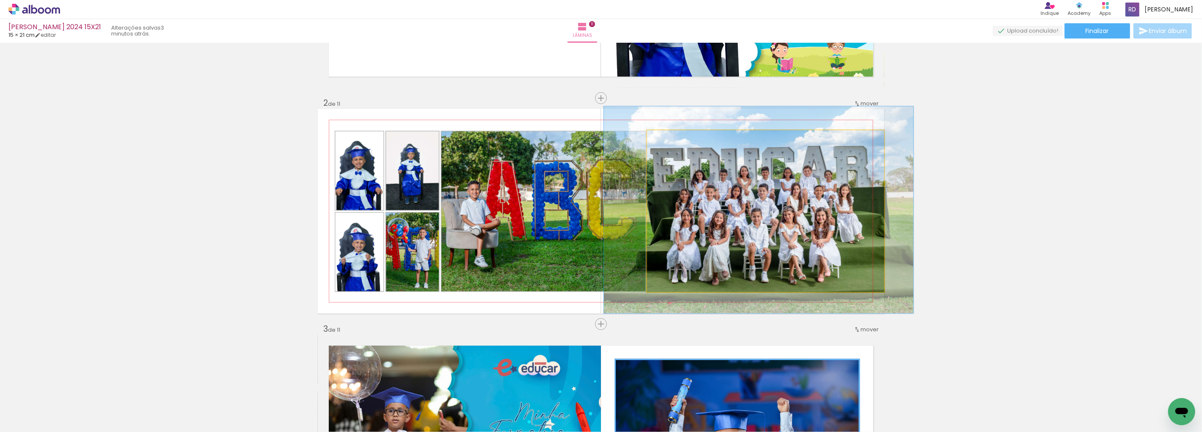
click at [804, 219] on quentale-photo at bounding box center [765, 211] width 237 height 162
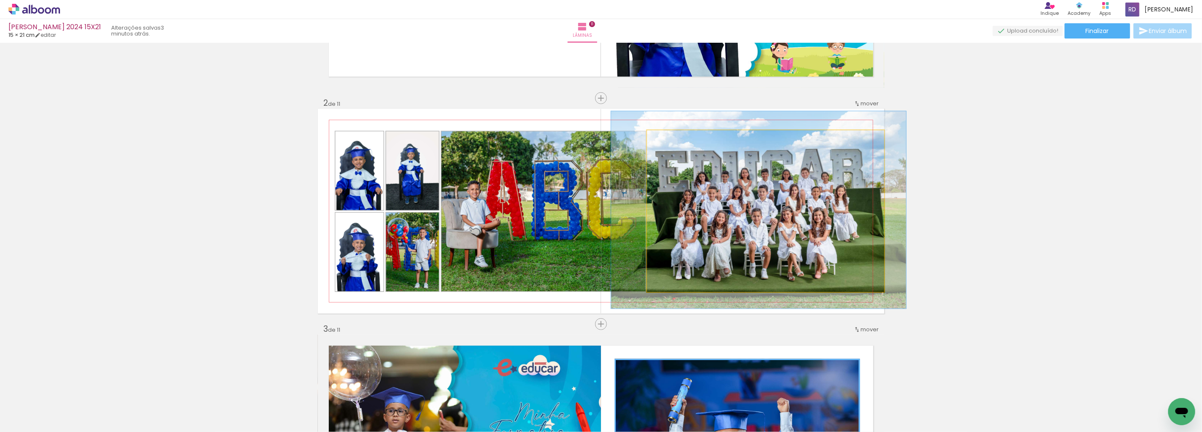
type paper-slider "122"
click at [671, 137] on div at bounding box center [675, 139] width 8 height 8
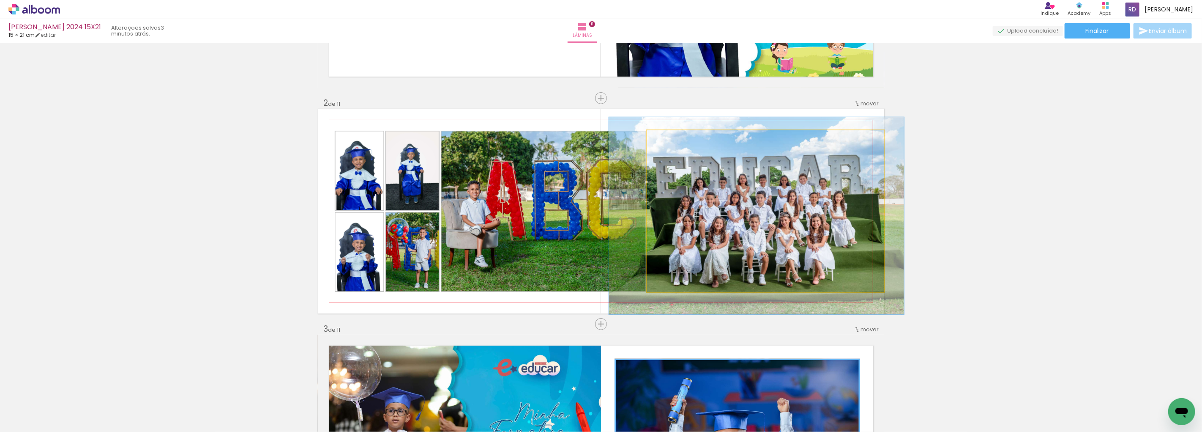
drag, startPoint x: 746, startPoint y: 198, endPoint x: 744, endPoint y: 204, distance: 6.3
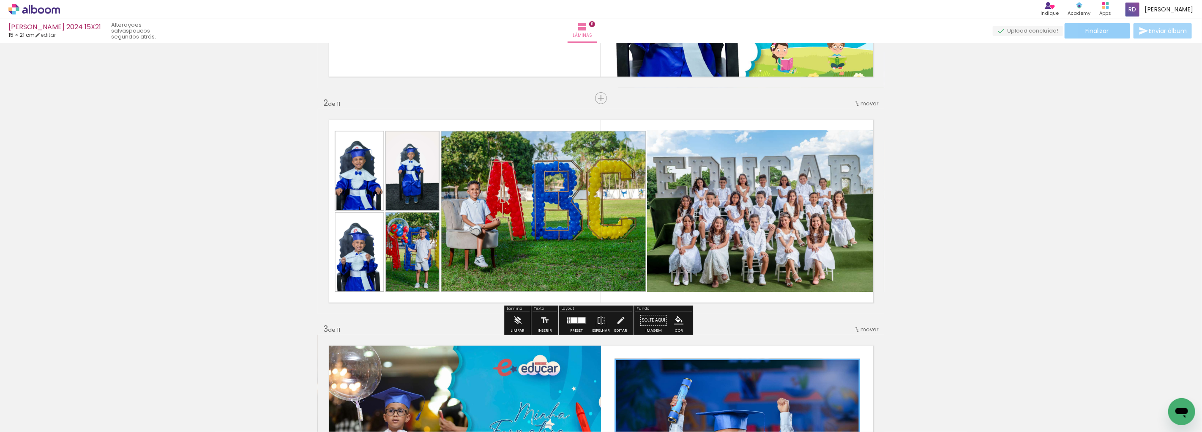
click at [1090, 30] on span "Finalizar" at bounding box center [1097, 31] width 23 height 6
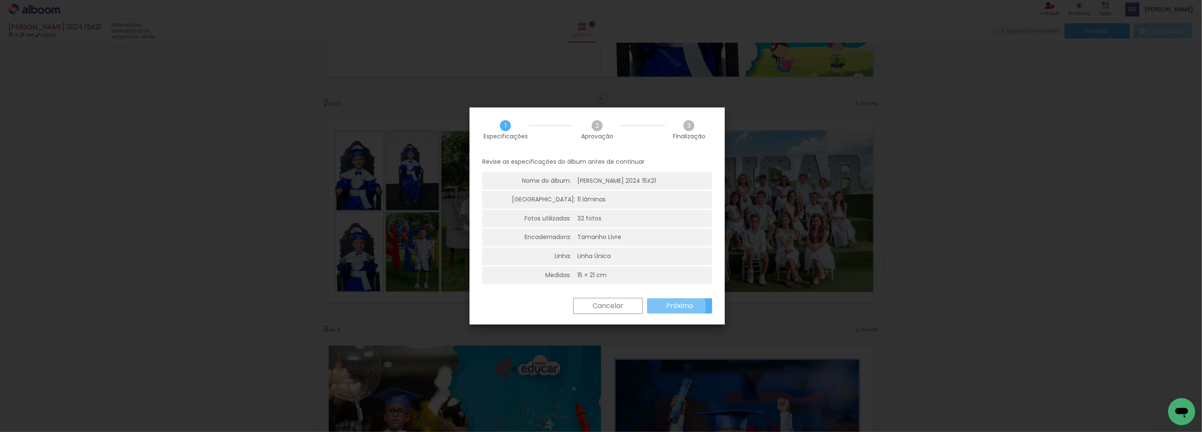
click at [0, 0] on slot "Próximo" at bounding box center [0, 0] width 0 height 0
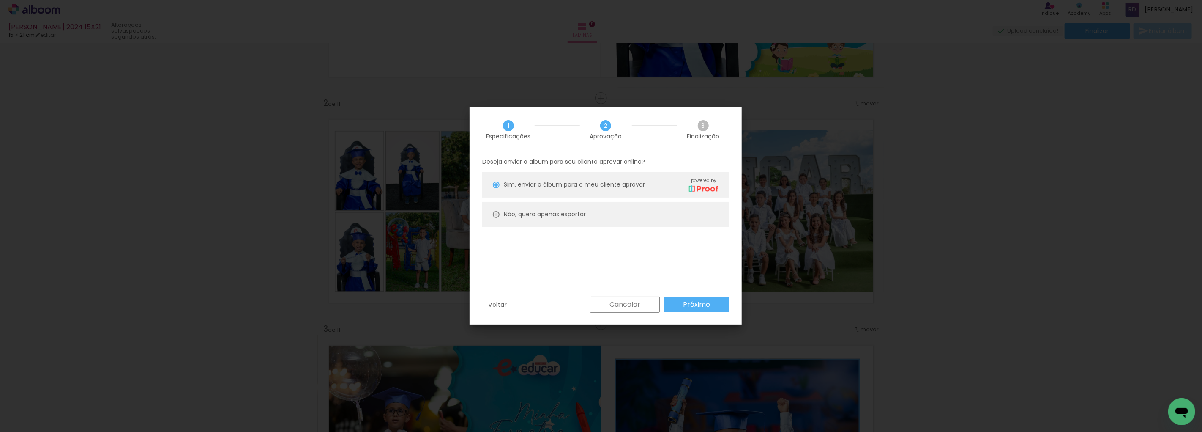
click at [495, 188] on div at bounding box center [496, 184] width 7 height 7
type paper-radio-button "on"
click at [680, 306] on paper-button "Próximo" at bounding box center [696, 304] width 65 height 15
type input "Alta, 300 DPI"
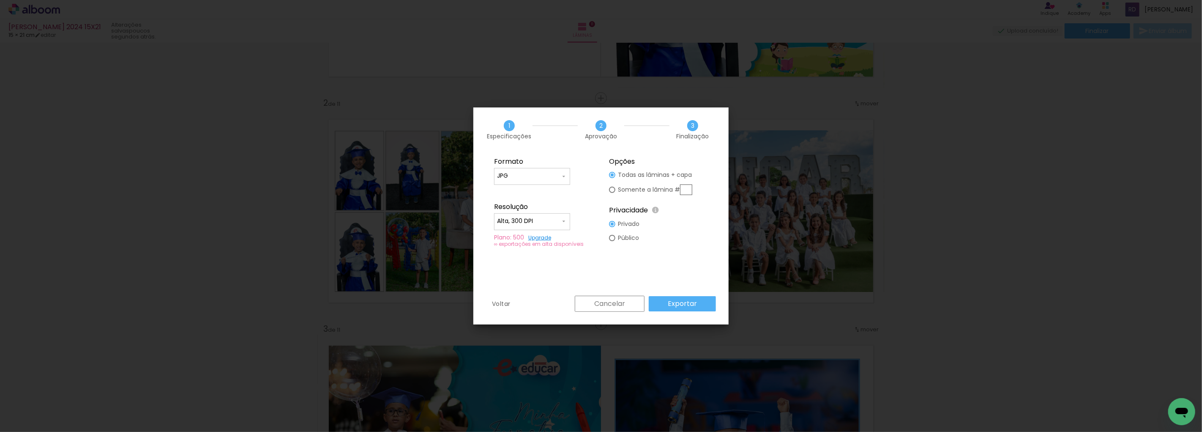
click at [612, 178] on div at bounding box center [612, 175] width 6 height 6
type paper-radio-button "on"
click at [686, 191] on input "text" at bounding box center [686, 189] width 12 height 11
type input "2"
click at [0, 0] on slot "Exportar" at bounding box center [0, 0] width 0 height 0
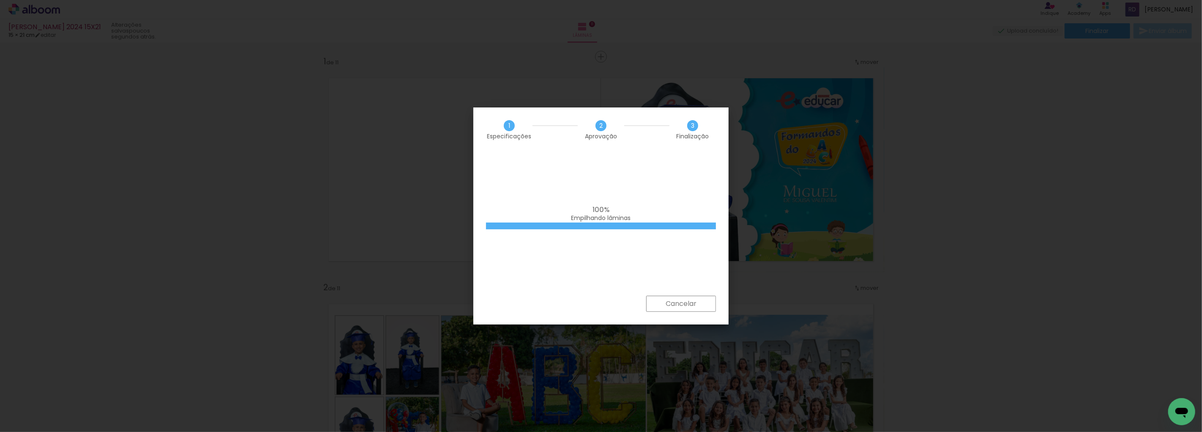
scroll to position [0, 526]
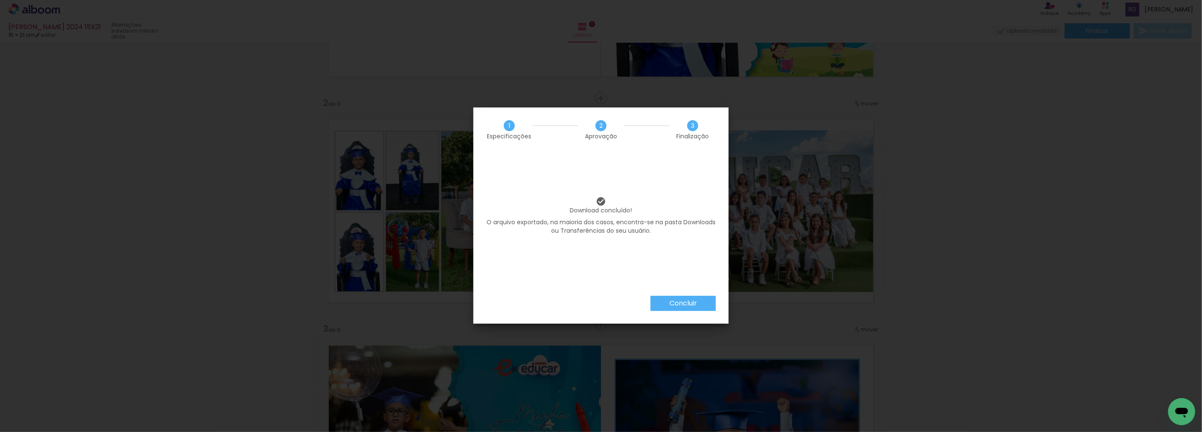
drag, startPoint x: 700, startPoint y: 301, endPoint x: 709, endPoint y: 297, distance: 9.1
click at [700, 301] on paper-button "Concluir" at bounding box center [684, 303] width 66 height 15
